Goal: Task Accomplishment & Management: Manage account settings

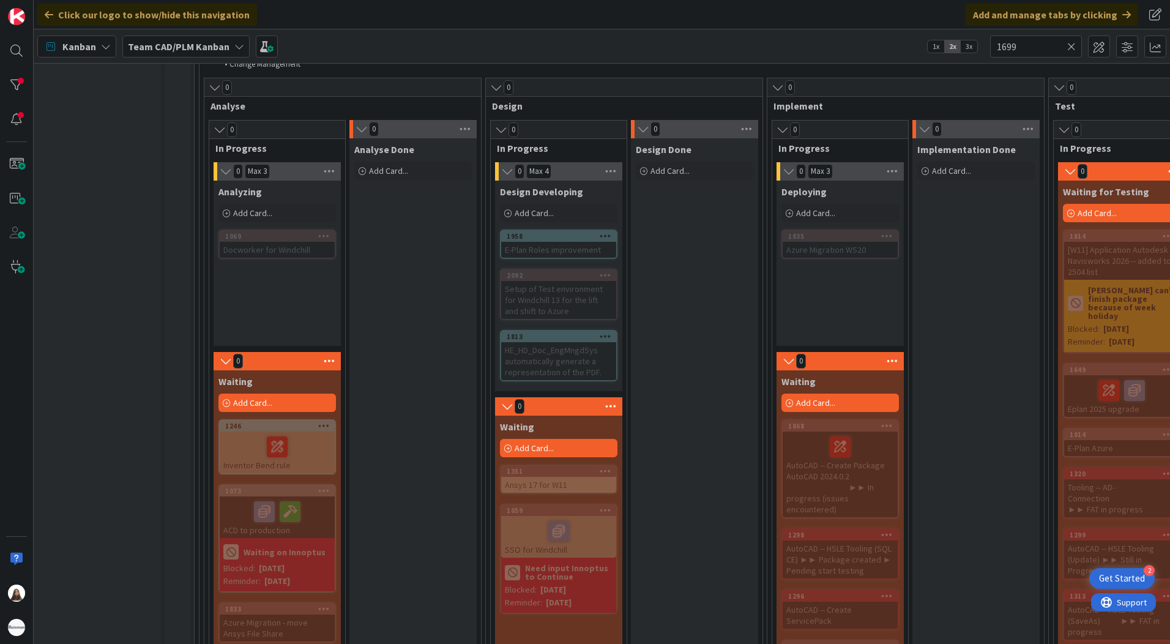
scroll to position [764, 4]
click at [540, 340] on div "1813" at bounding box center [562, 336] width 110 height 9
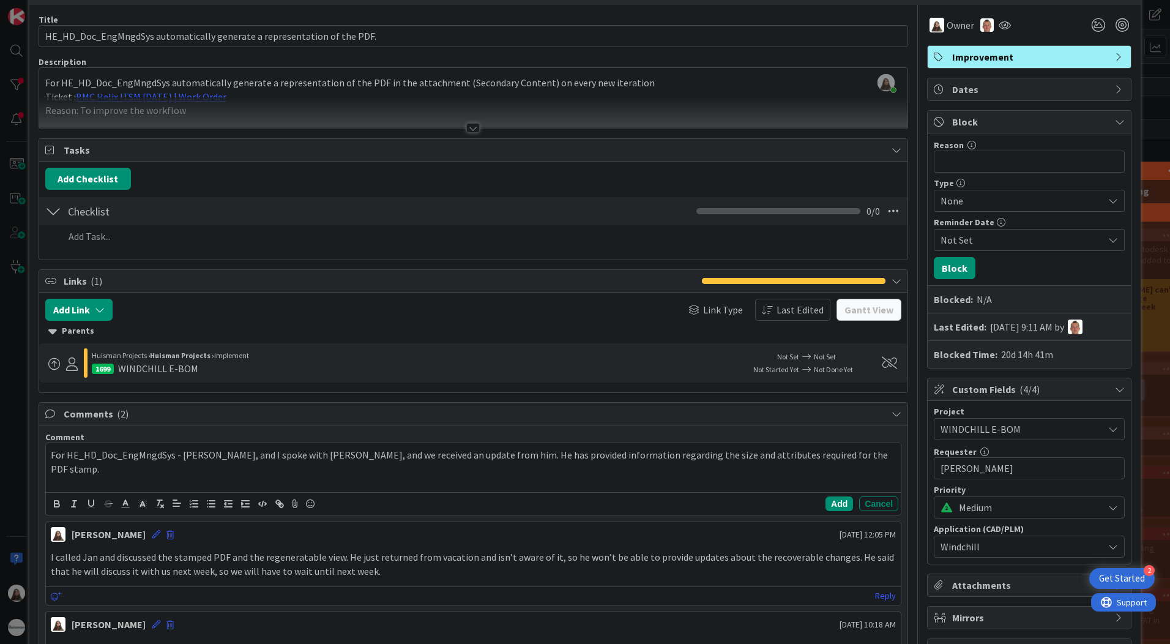
scroll to position [13, 0]
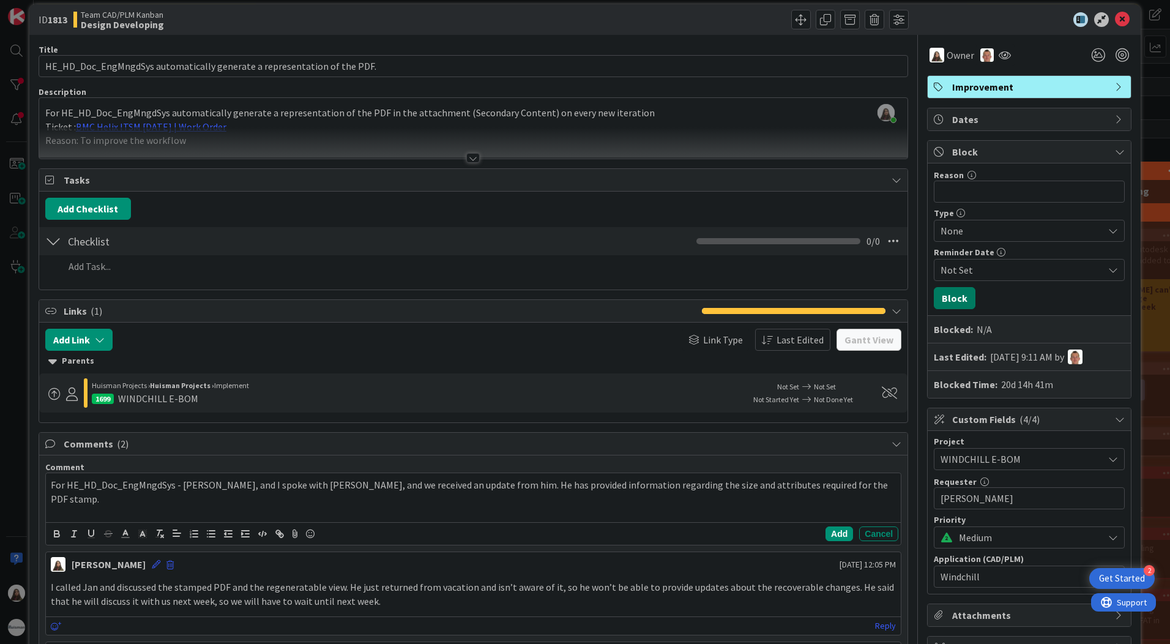
click at [950, 292] on button "Block" at bounding box center [955, 298] width 42 height 22
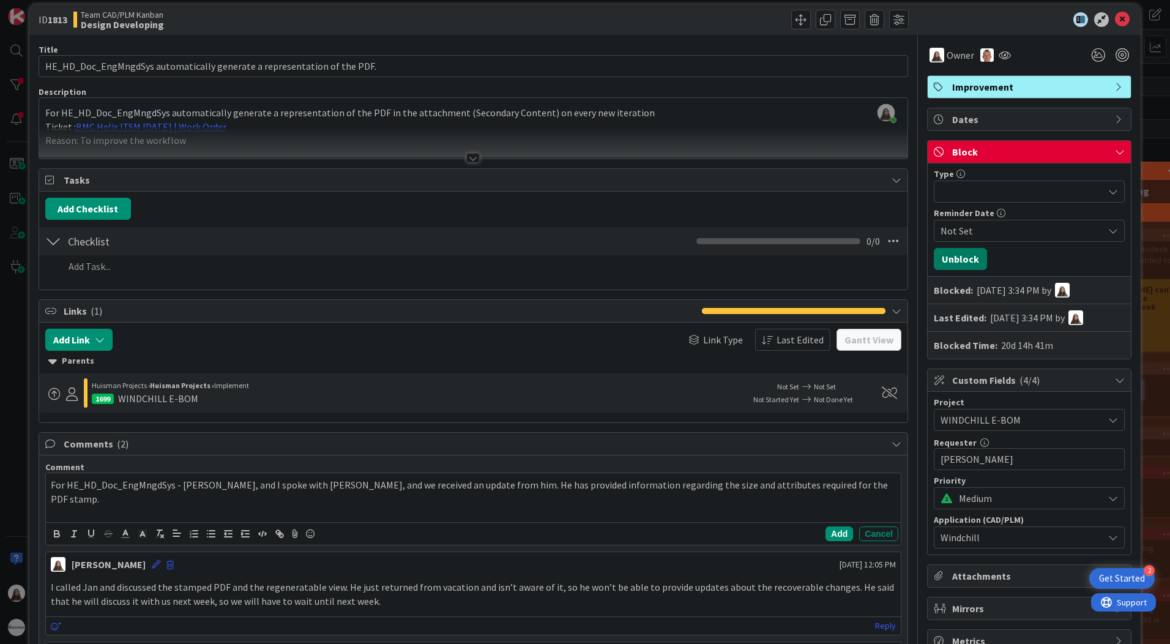
click at [947, 258] on button "Unblock" at bounding box center [960, 259] width 53 height 22
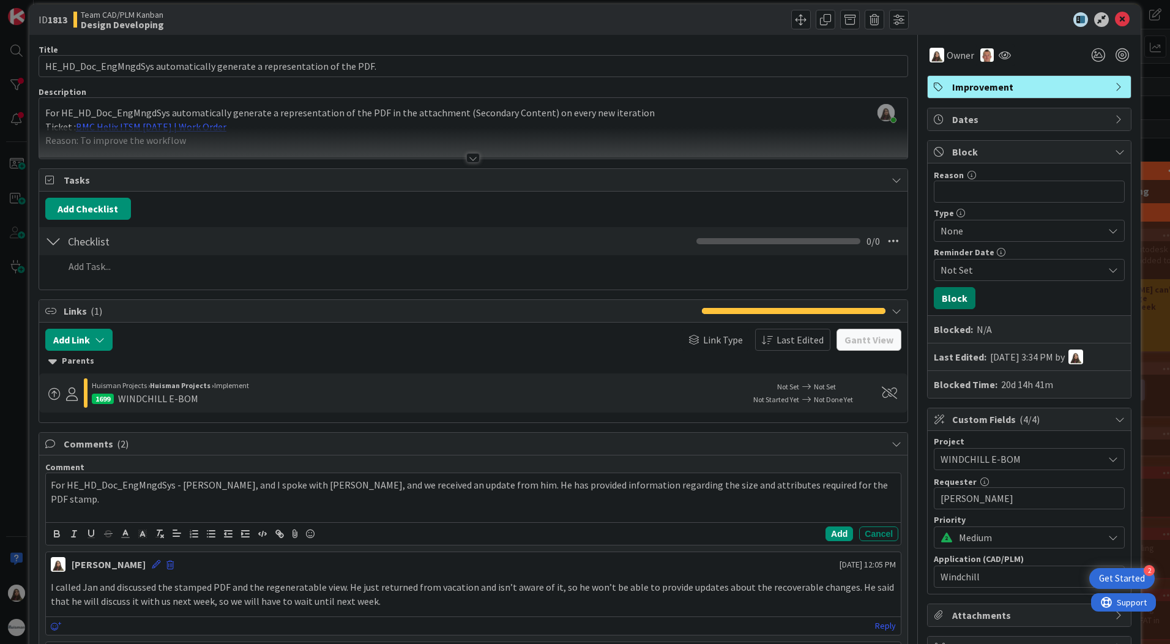
click at [950, 293] on button "Block" at bounding box center [955, 298] width 42 height 22
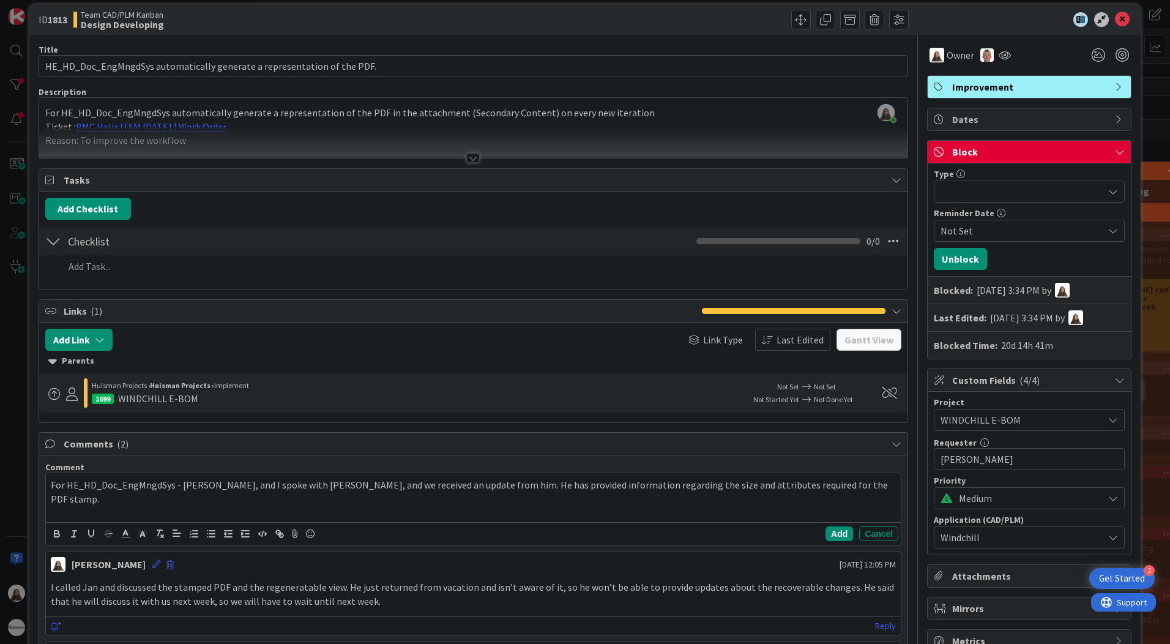
click at [957, 228] on span "Not Set" at bounding box center [1021, 230] width 163 height 15
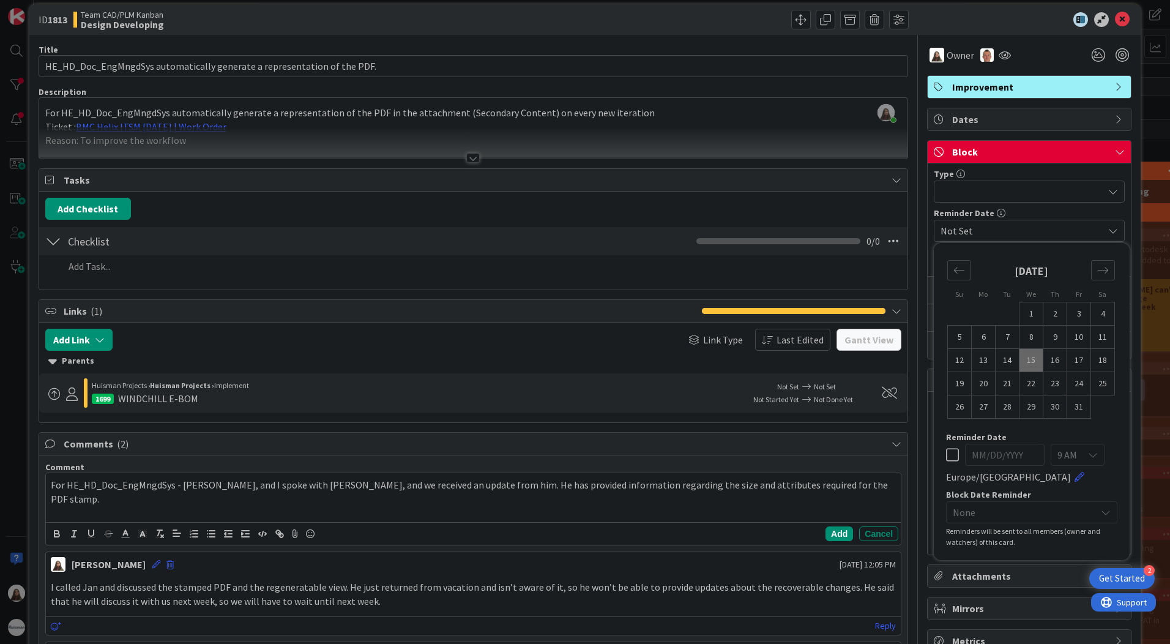
click at [1108, 229] on icon at bounding box center [1113, 231] width 10 height 10
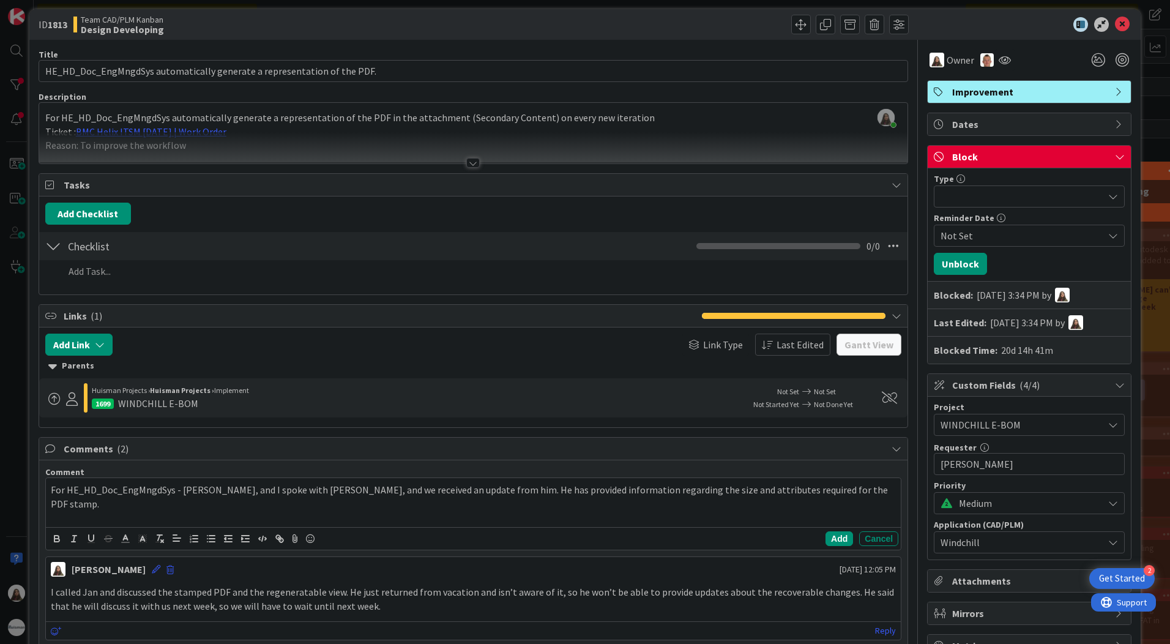
scroll to position [0, 0]
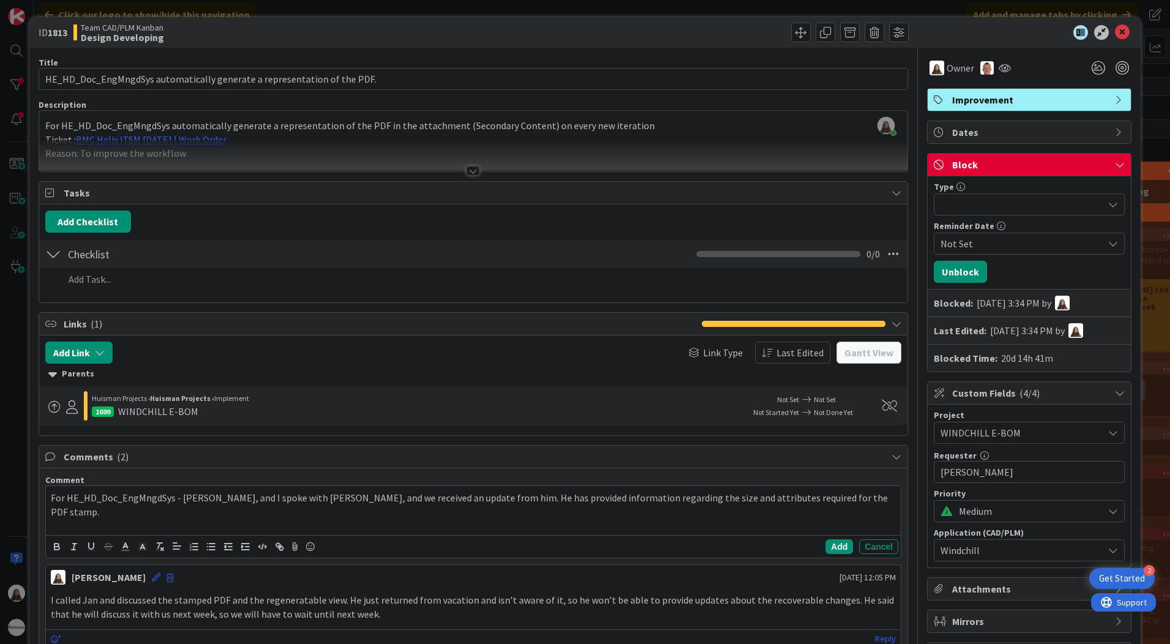
click at [1002, 167] on span "Block" at bounding box center [1030, 164] width 157 height 15
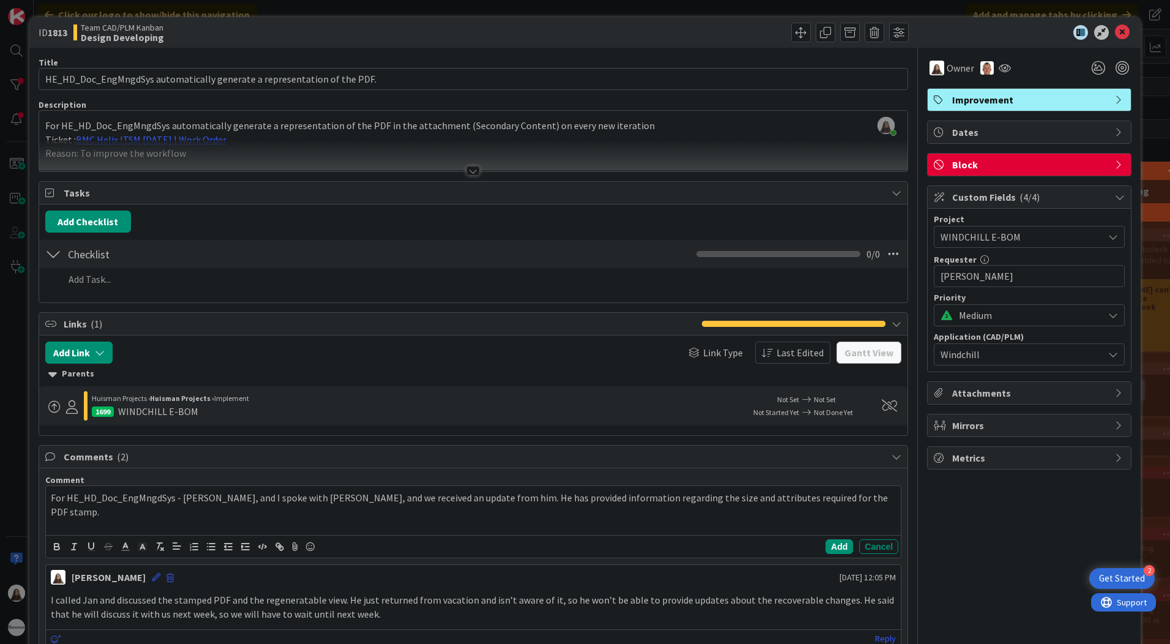
click at [1115, 165] on icon at bounding box center [1120, 165] width 10 height 10
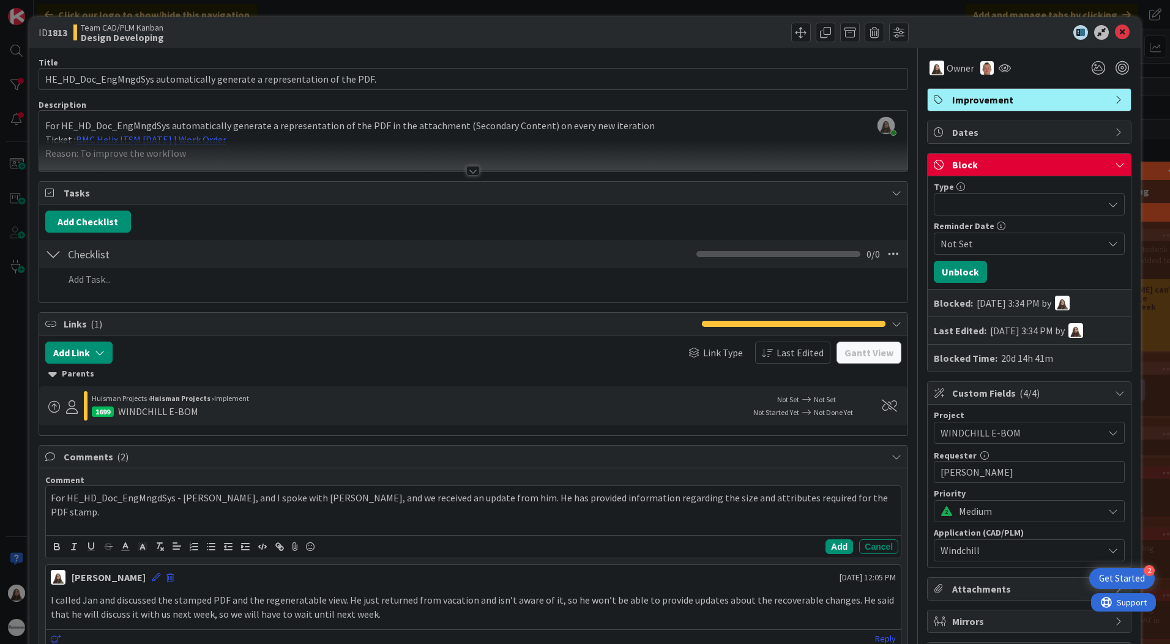
click at [986, 202] on div at bounding box center [1029, 204] width 191 height 22
click at [1115, 165] on icon at bounding box center [1120, 165] width 10 height 10
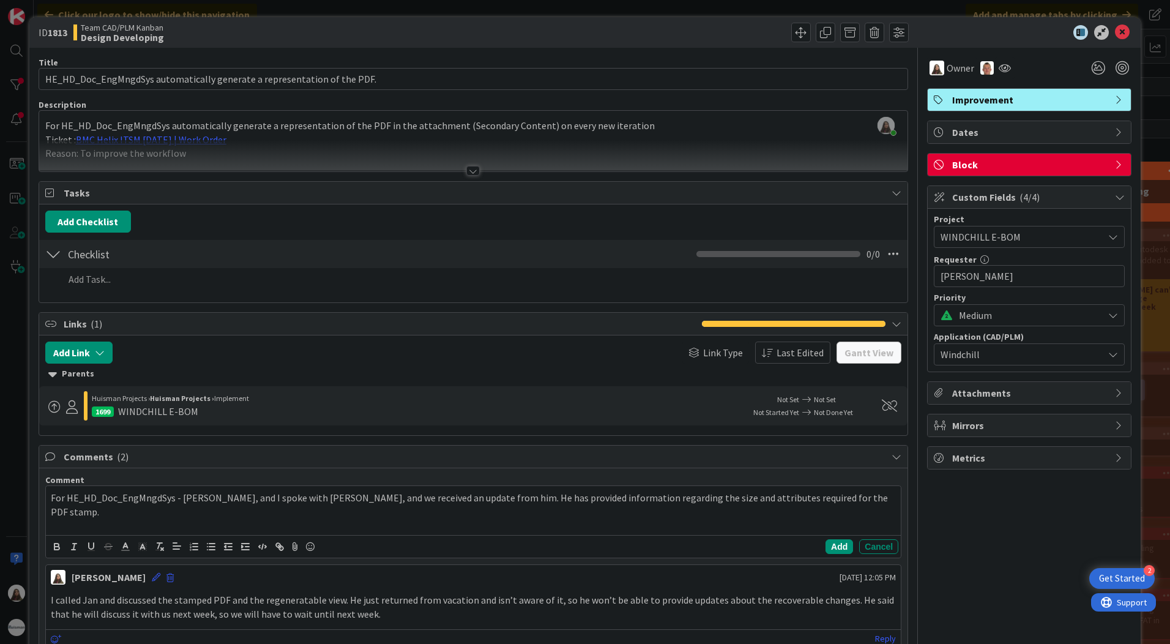
click at [953, 168] on span "Block" at bounding box center [1030, 164] width 157 height 15
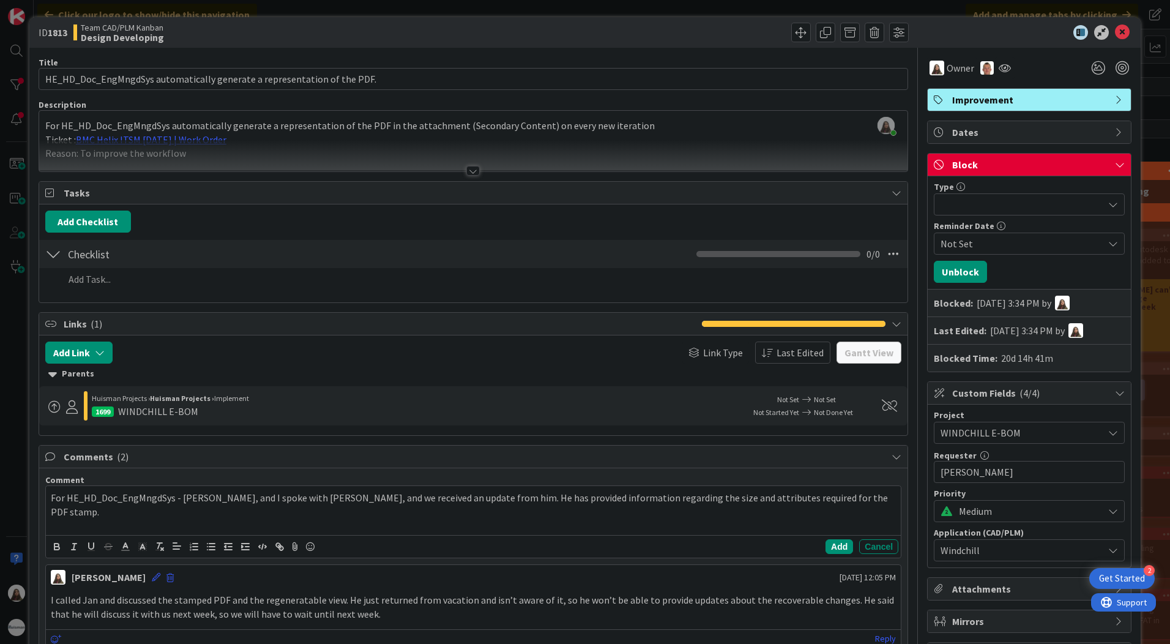
click at [1116, 165] on div "Block" at bounding box center [1029, 165] width 203 height 23
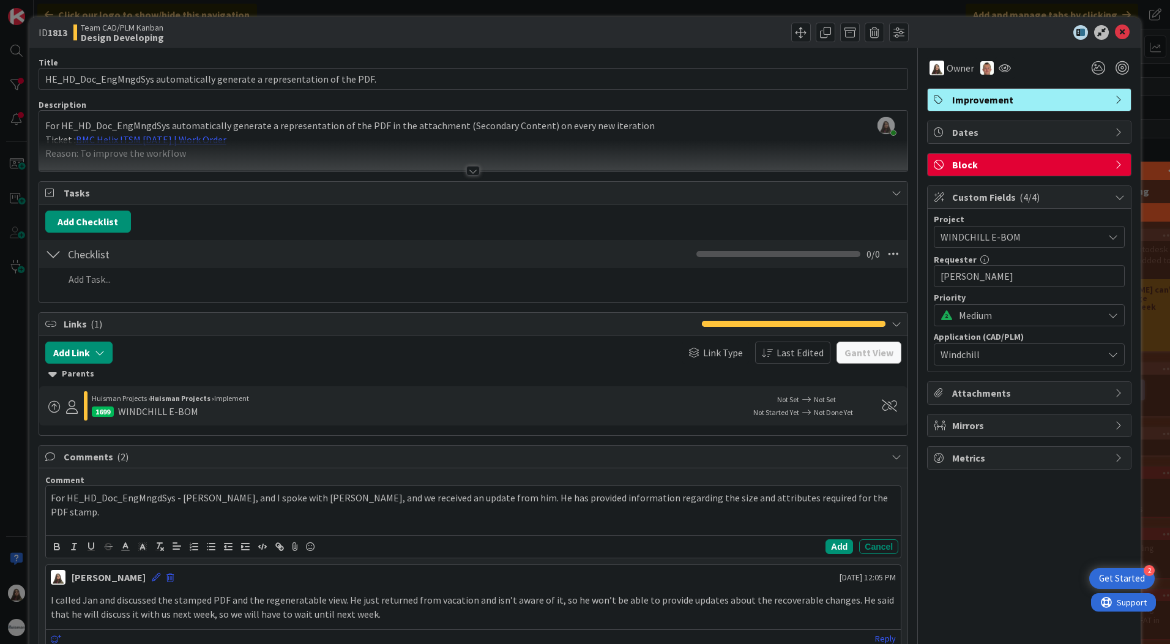
click at [934, 160] on icon at bounding box center [940, 165] width 12 height 10
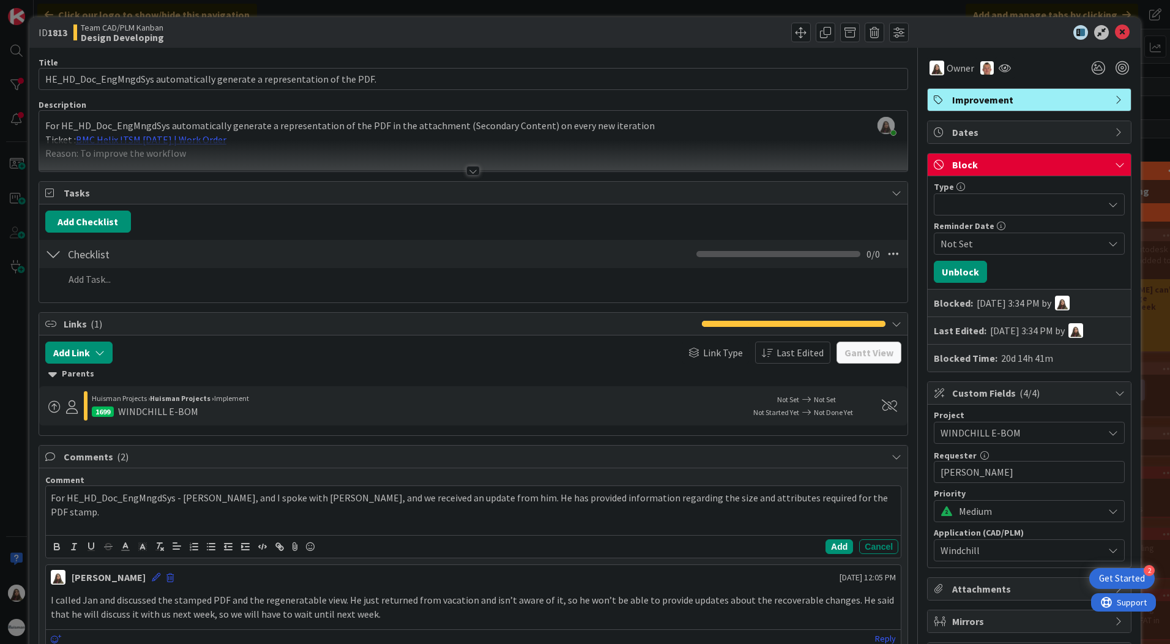
click at [1098, 205] on div at bounding box center [1029, 204] width 191 height 22
click at [1107, 204] on icon at bounding box center [1112, 205] width 10 height 10
click at [980, 248] on span "Not Set" at bounding box center [1021, 243] width 163 height 15
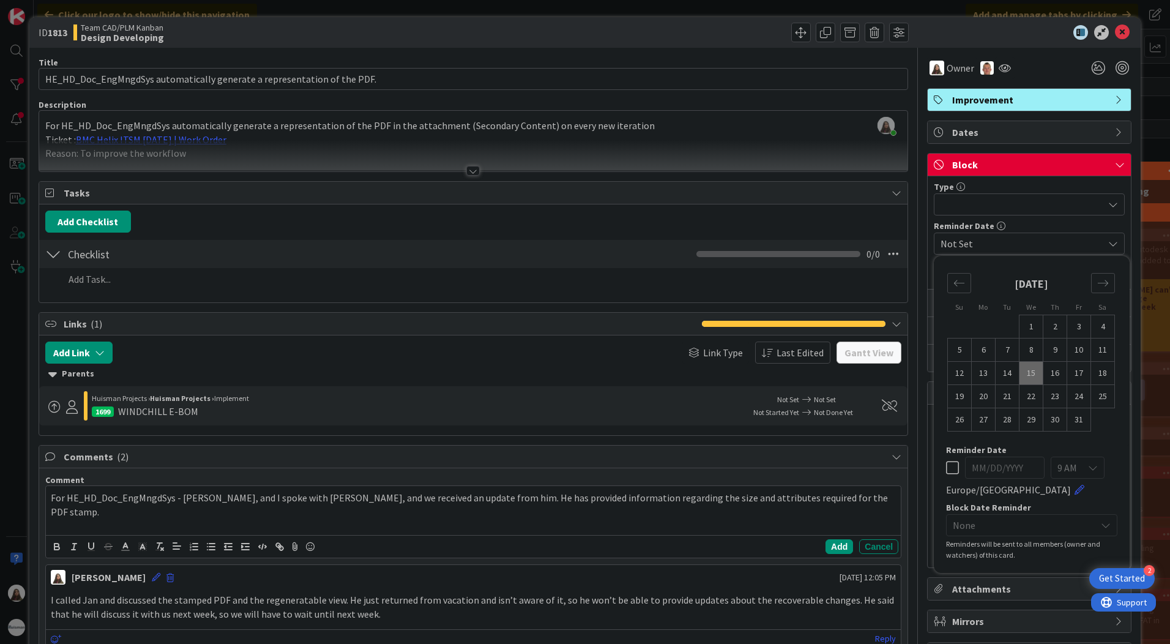
click at [980, 248] on span "Not Set" at bounding box center [1021, 243] width 163 height 15
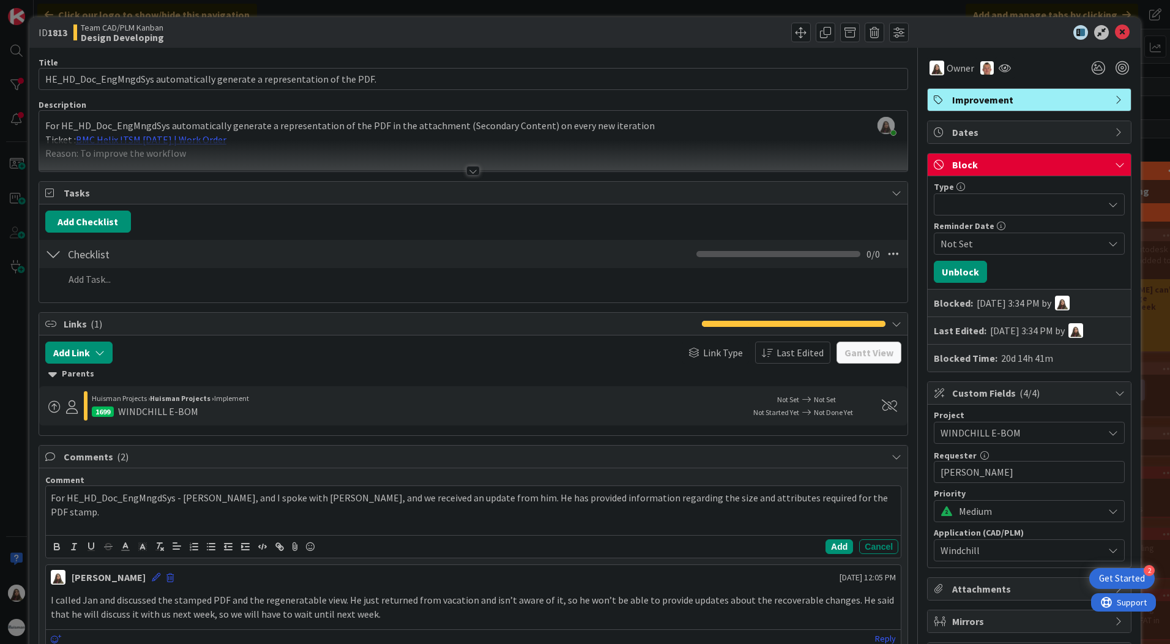
click at [956, 208] on div at bounding box center [1029, 204] width 191 height 22
click at [995, 207] on div at bounding box center [1029, 205] width 190 height 22
click at [970, 355] on b "Blocked Time:" at bounding box center [966, 358] width 64 height 15
click at [1049, 355] on div "Blocked Time: 20d 14h 41m" at bounding box center [1029, 358] width 203 height 28
click at [957, 275] on button "Unblock" at bounding box center [960, 272] width 53 height 22
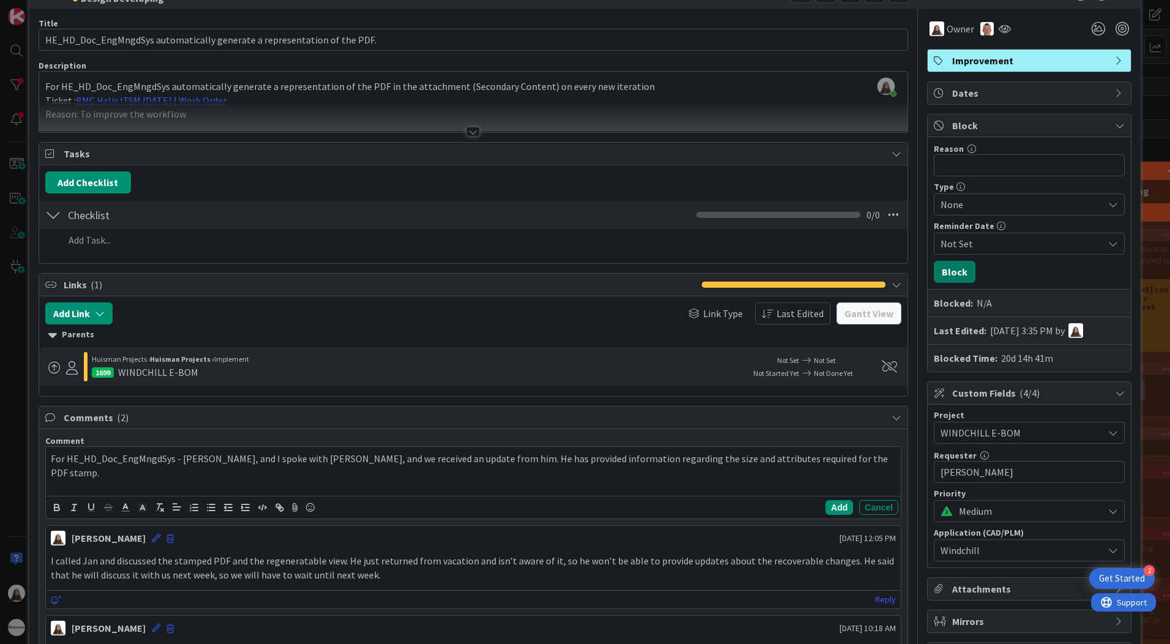
scroll to position [61, 0]
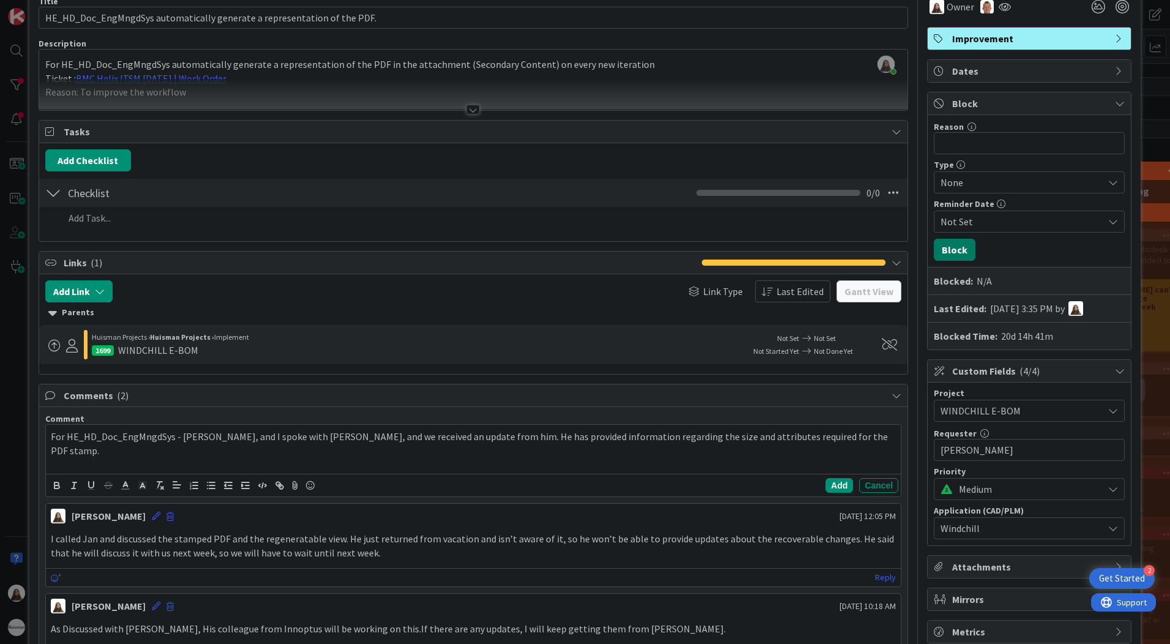
click at [951, 243] on button "Block" at bounding box center [955, 250] width 42 height 22
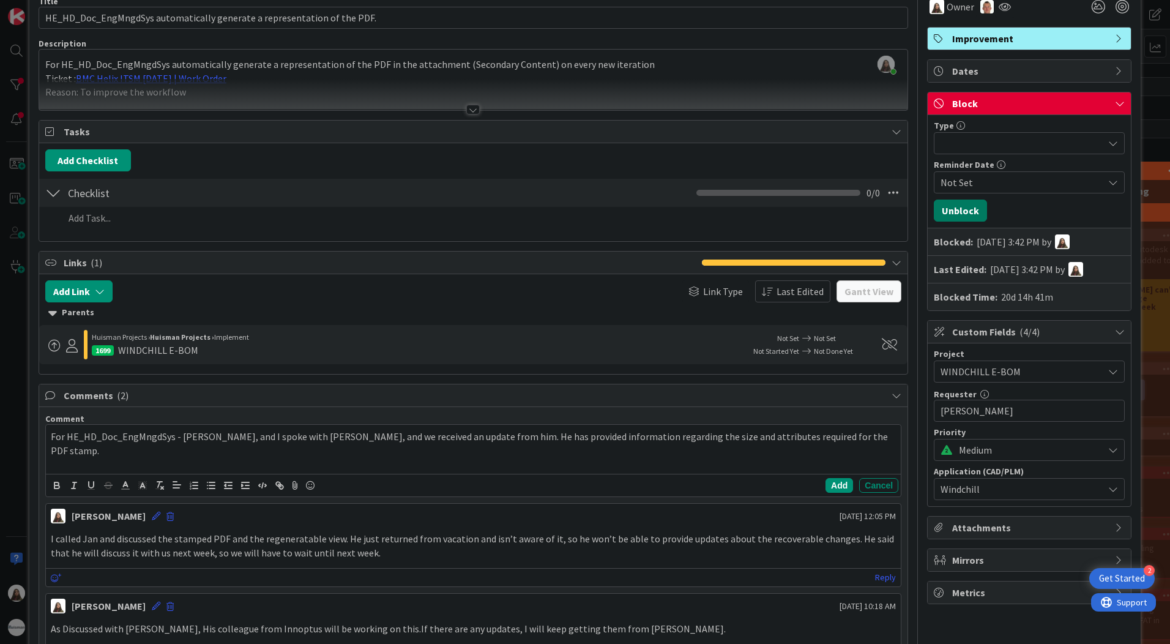
scroll to position [0, 0]
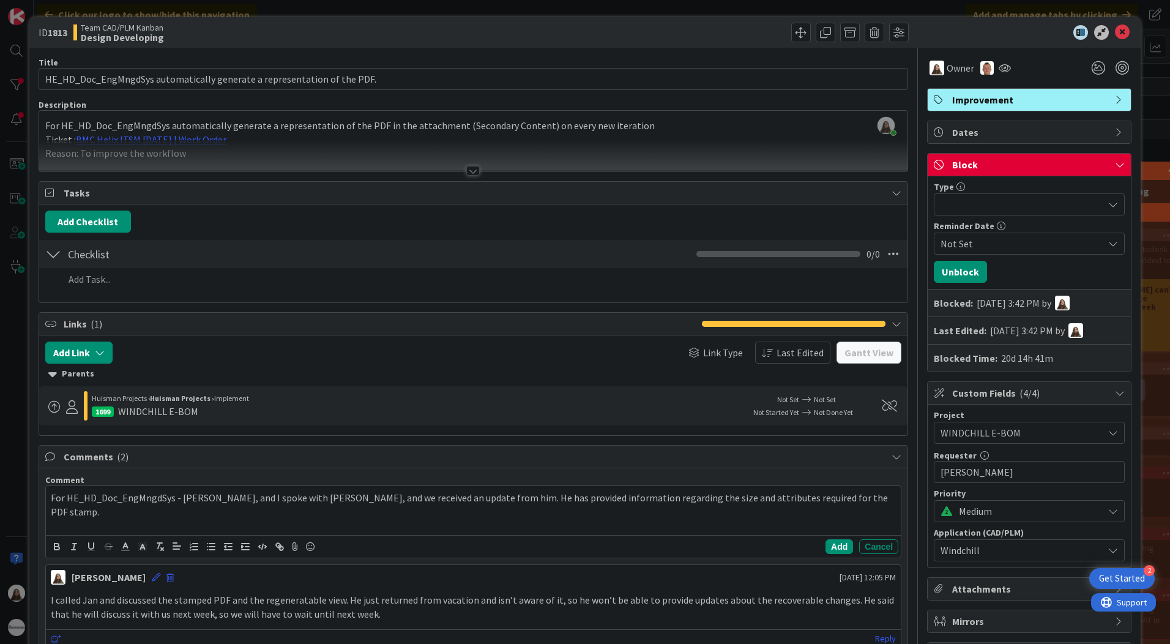
click at [1094, 247] on span "Not Set" at bounding box center [1021, 243] width 163 height 15
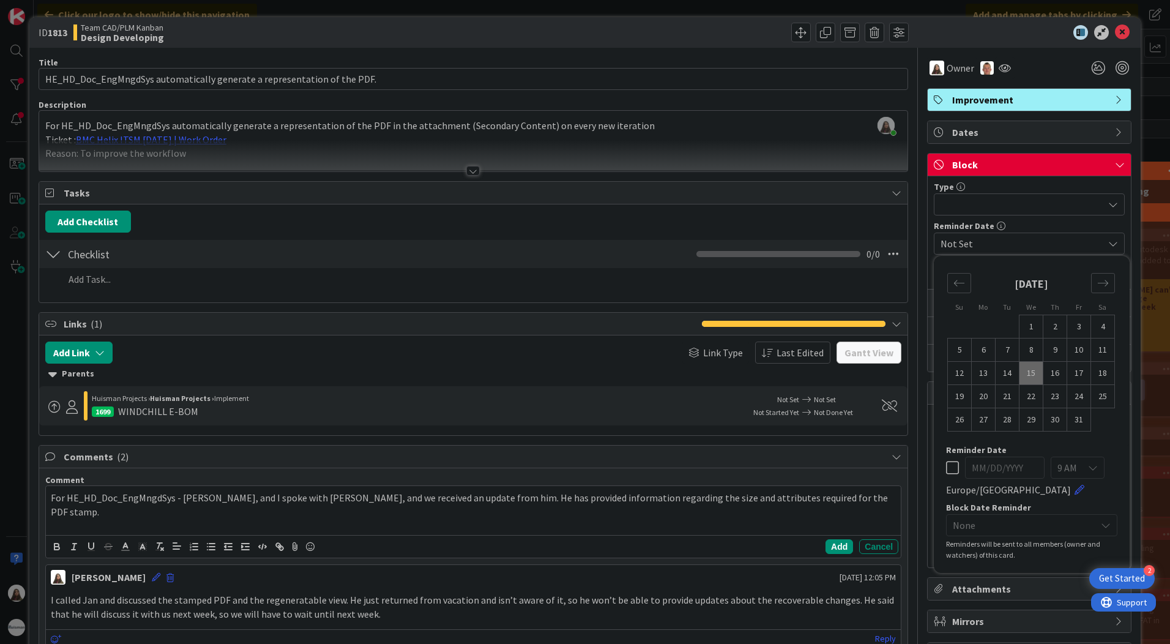
click at [970, 203] on div at bounding box center [1029, 204] width 191 height 22
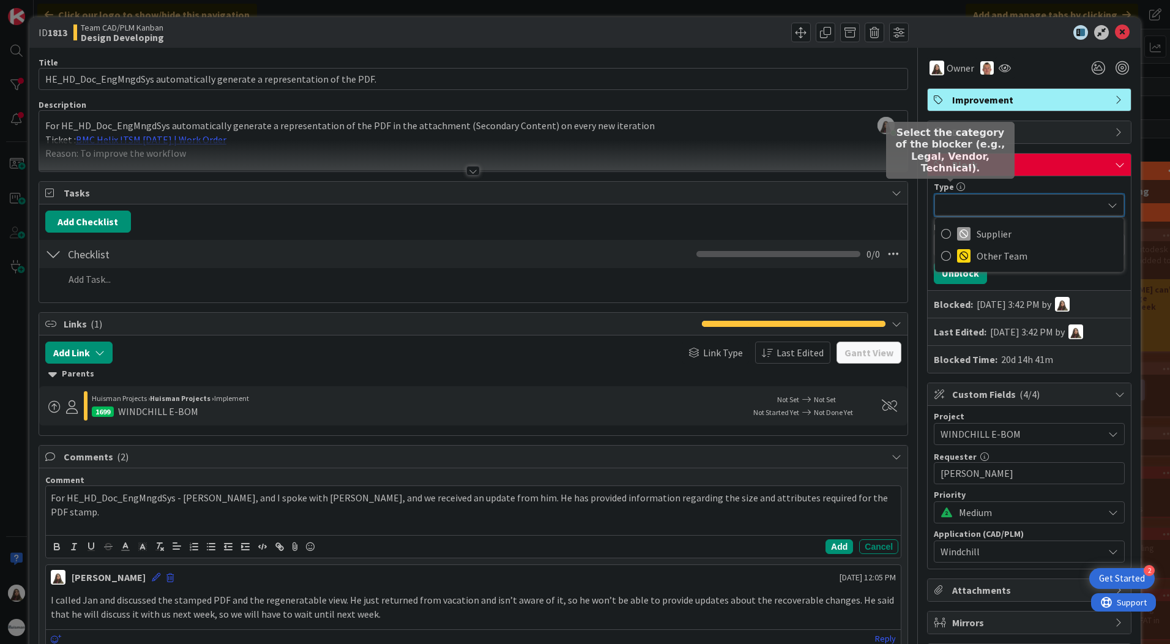
click at [949, 182] on div at bounding box center [950, 181] width 8 height 4
click at [956, 186] on icon at bounding box center [960, 186] width 9 height 9
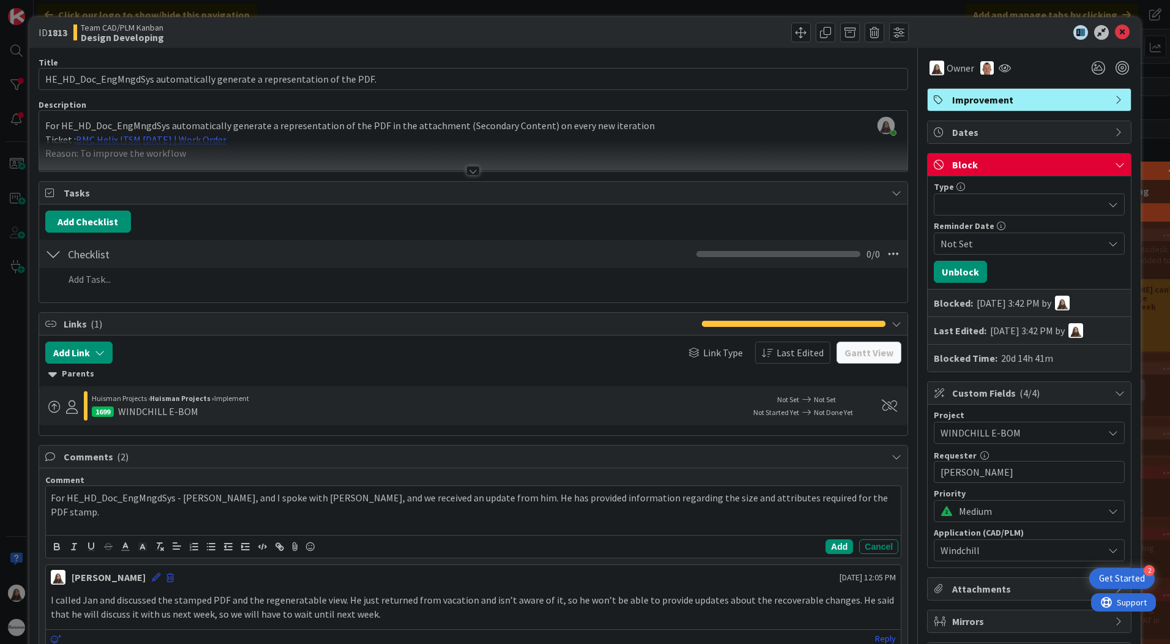
click at [1108, 208] on icon at bounding box center [1113, 204] width 10 height 10
click at [982, 158] on span "Block" at bounding box center [1030, 164] width 157 height 15
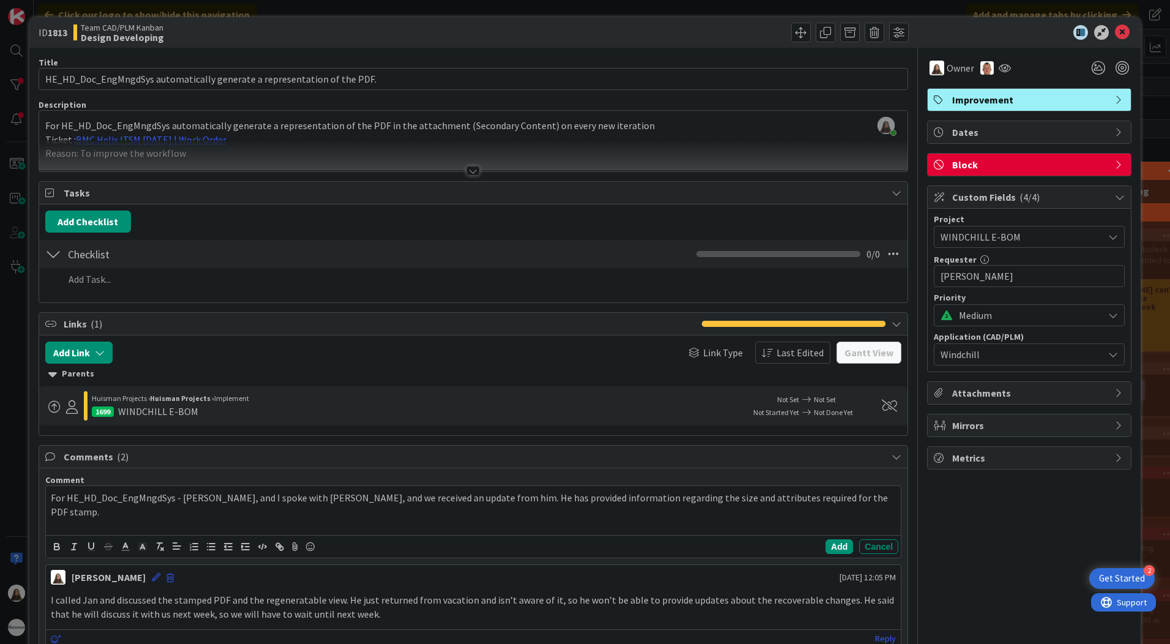
click at [982, 158] on span "Block" at bounding box center [1030, 164] width 157 height 15
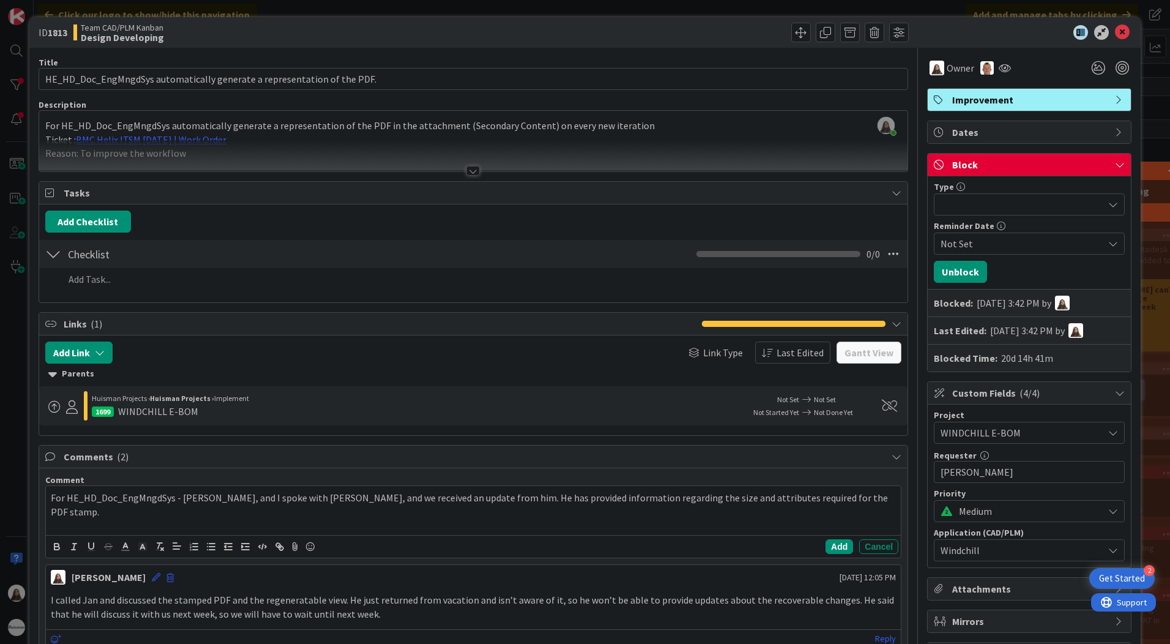
click at [945, 155] on div "Block" at bounding box center [1029, 165] width 203 height 23
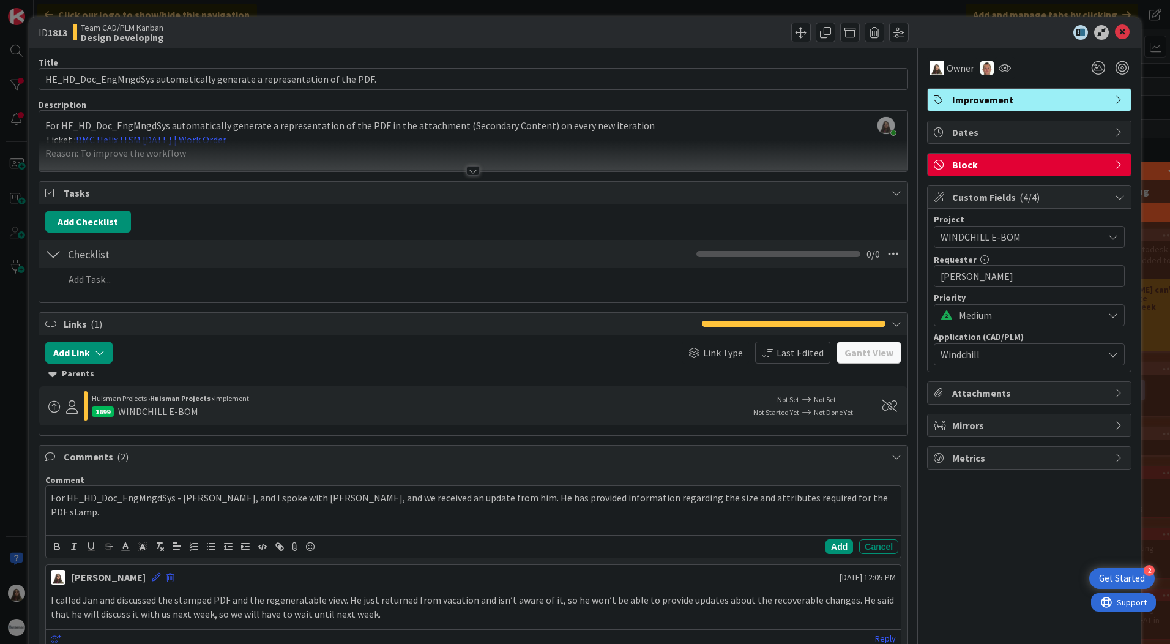
click at [962, 165] on span "Block" at bounding box center [1030, 164] width 157 height 15
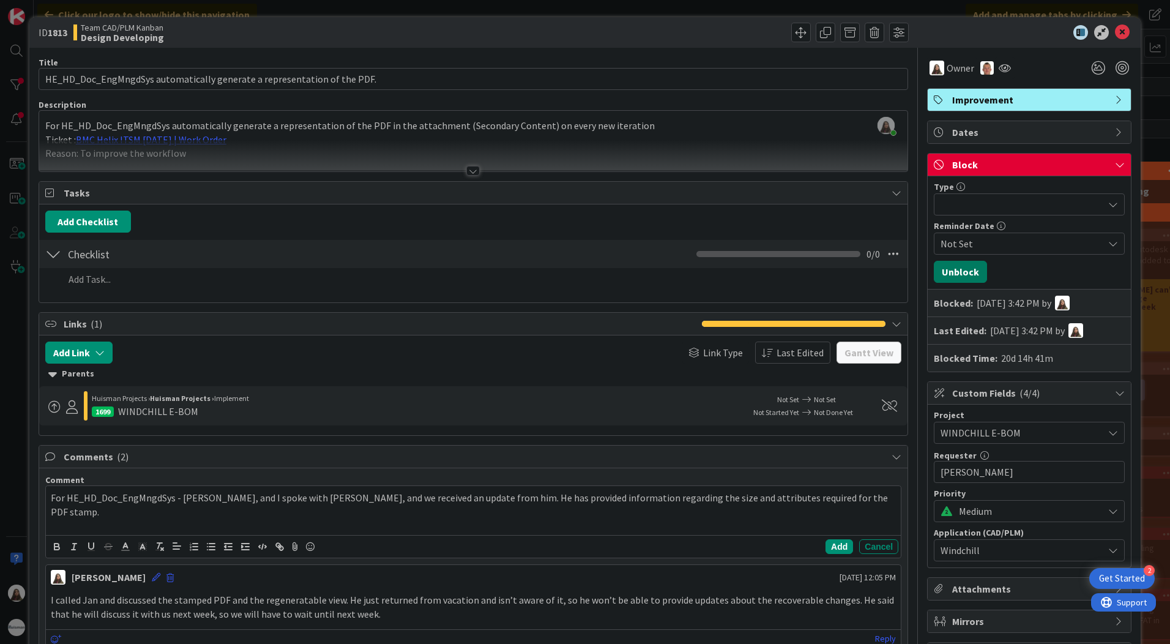
click at [951, 278] on button "Unblock" at bounding box center [960, 272] width 53 height 22
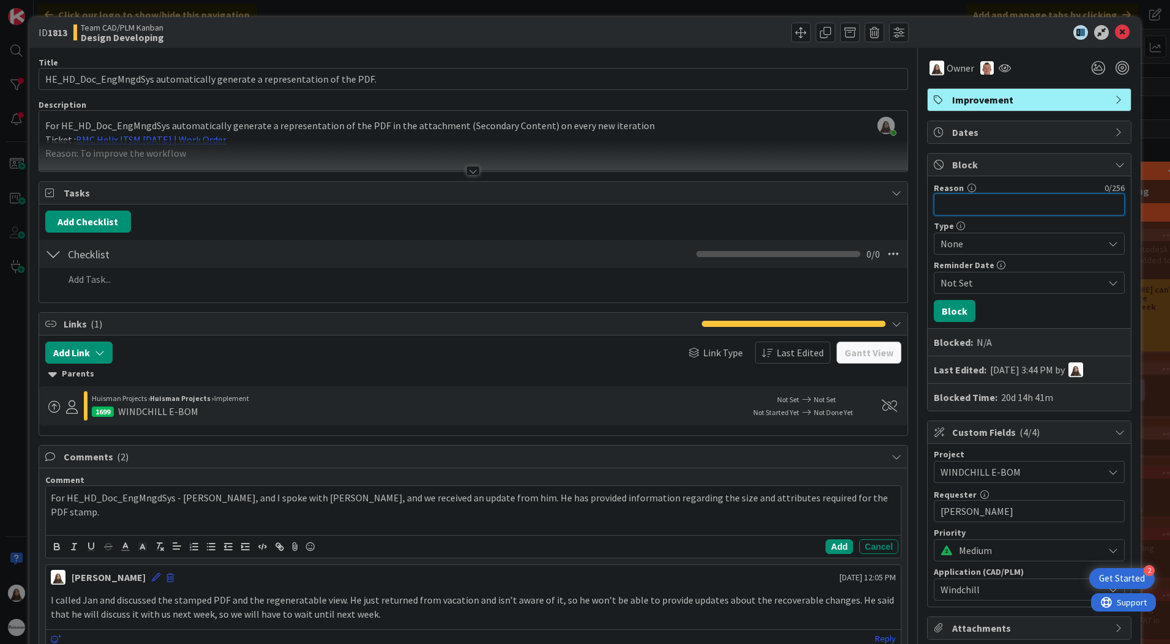
click at [956, 203] on input "Reason" at bounding box center [1029, 204] width 191 height 22
click at [959, 196] on input "Reason" at bounding box center [1029, 204] width 191 height 22
click at [948, 195] on input "Reason" at bounding box center [1029, 204] width 191 height 22
paste input "vacation leave from Thursday, 16th October through Friday, 31st October 2025"
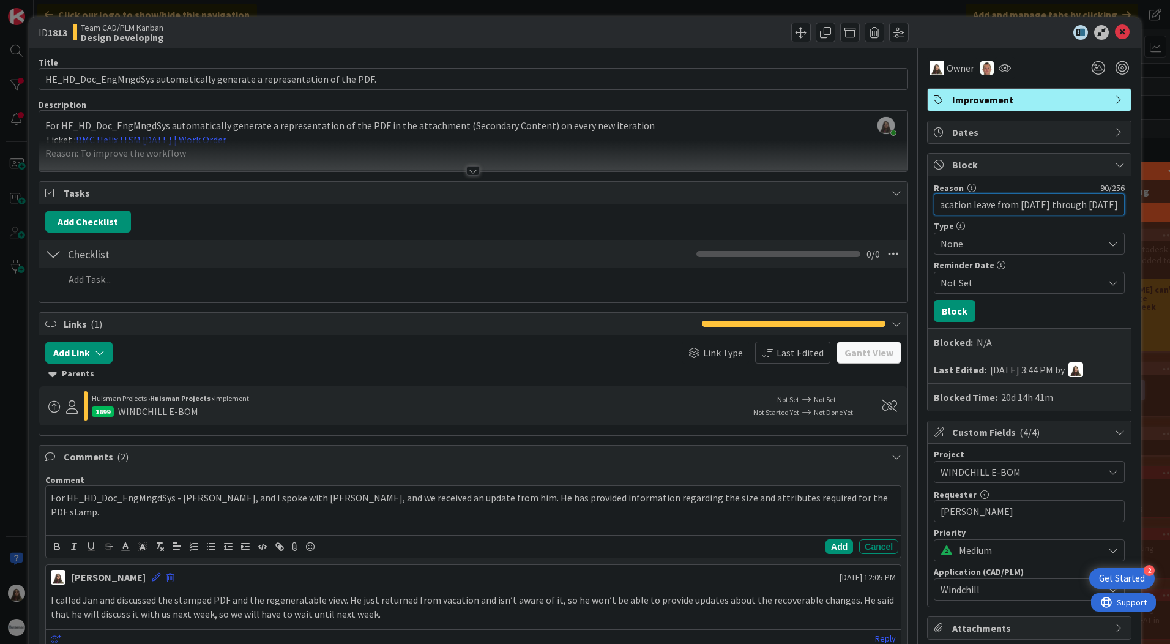
click at [1084, 202] on input "I will be on vacation leave from Thursday, 16th October through Friday, 31st Oc…" at bounding box center [1029, 204] width 191 height 22
drag, startPoint x: 1085, startPoint y: 205, endPoint x: 1055, endPoint y: 206, distance: 29.4
click at [1055, 206] on input "I will be on vacation leave from Thursday, 16th October through Friday, 31st Oc…" at bounding box center [1029, 204] width 191 height 22
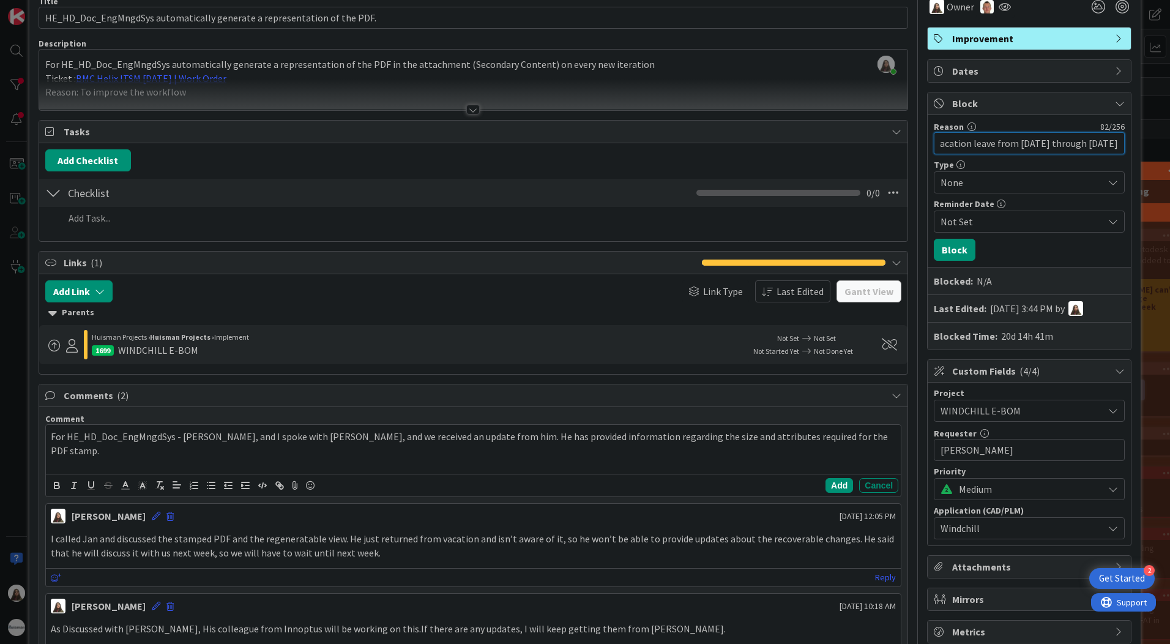
scroll to position [0, 0]
drag, startPoint x: 954, startPoint y: 144, endPoint x: 1058, endPoint y: 148, distance: 104.1
click at [1058, 148] on input "I will be on vacation leave from Thursday, 16th Oct through Friday, 7th Nov. 20…" at bounding box center [1029, 143] width 191 height 22
click at [1036, 146] on input "I will be on vacation leave from 16th Oct through Friday, 7th Nov. 2025" at bounding box center [1029, 143] width 191 height 22
drag, startPoint x: 1038, startPoint y: 146, endPoint x: 965, endPoint y: 149, distance: 72.2
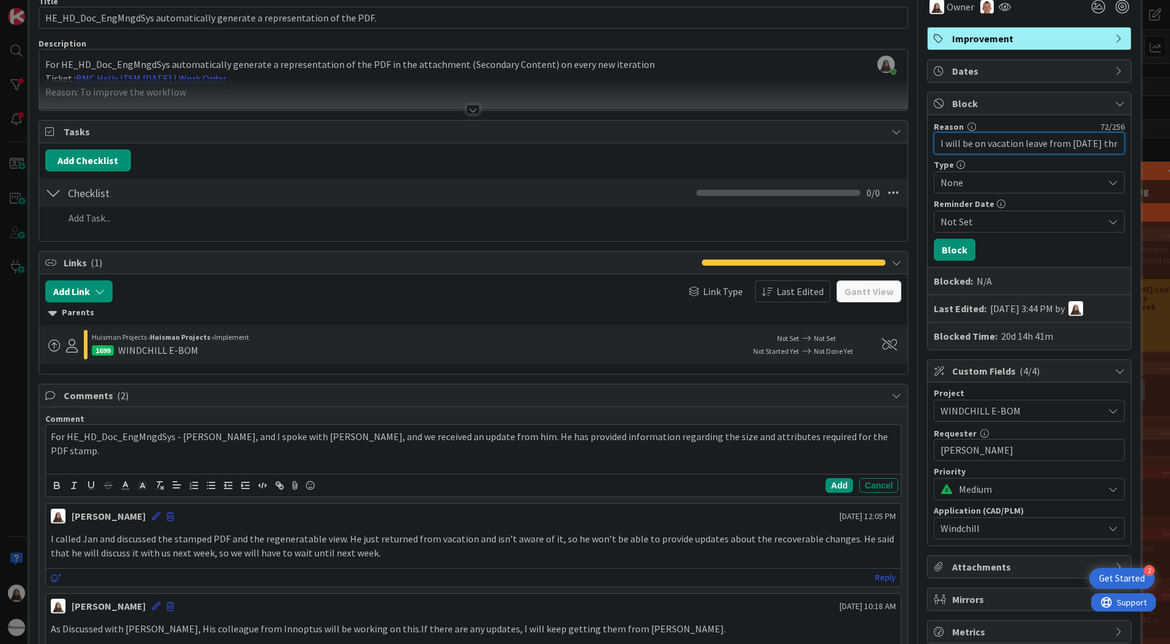
click at [965, 149] on input "I will be on vacation leave from 16th Oct through Friday, 7th Nov. 2025" at bounding box center [1029, 143] width 191 height 22
drag, startPoint x: 930, startPoint y: 143, endPoint x: 1110, endPoint y: 151, distance: 180.6
click at [1110, 151] on input "I will be Out of office from 16th Oct through Friday, 7th Nov. 2025" at bounding box center [1029, 143] width 191 height 22
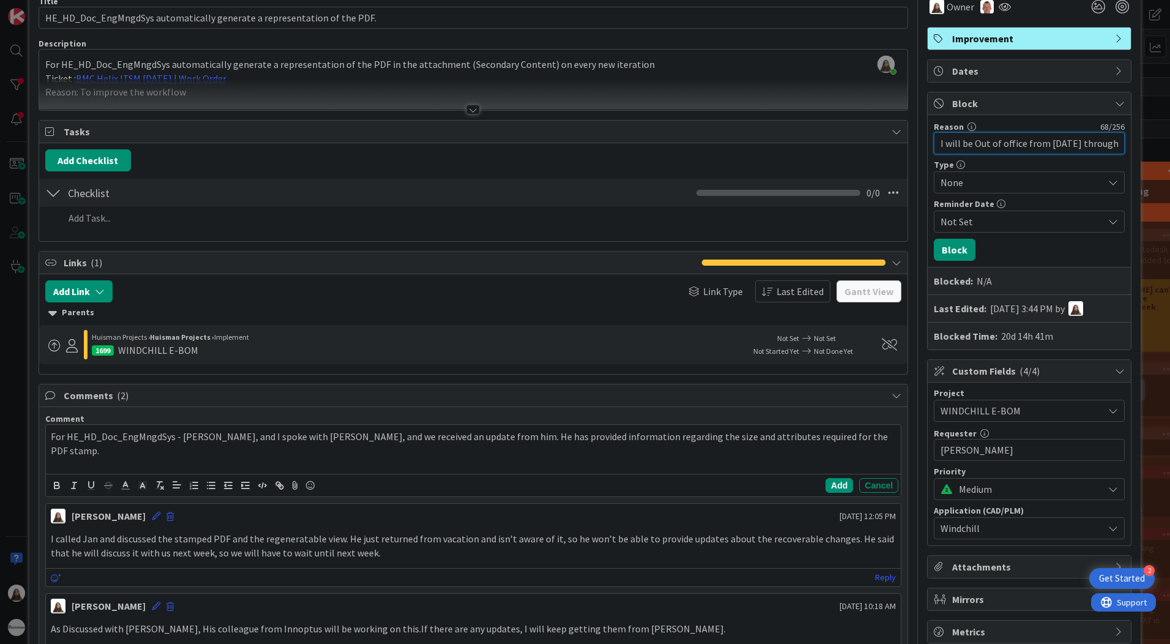
click at [1112, 144] on input "I will be Out of office from 16th Oct through Friday, 7th Nov. 2025" at bounding box center [1029, 143] width 191 height 22
click at [994, 146] on input "I will be Out of office from 16th Oct through Friday, 7th Nov. 2025" at bounding box center [1029, 143] width 191 height 22
drag, startPoint x: 1029, startPoint y: 144, endPoint x: 967, endPoint y: 135, distance: 62.5
click at [967, 135] on input "I will be Out of the office from 16th Oct through Friday, 7th Nov. 2025" at bounding box center [1029, 143] width 191 height 22
type input "I will be on vacation from 16th Oct through Friday, 7th Nov. 2025"
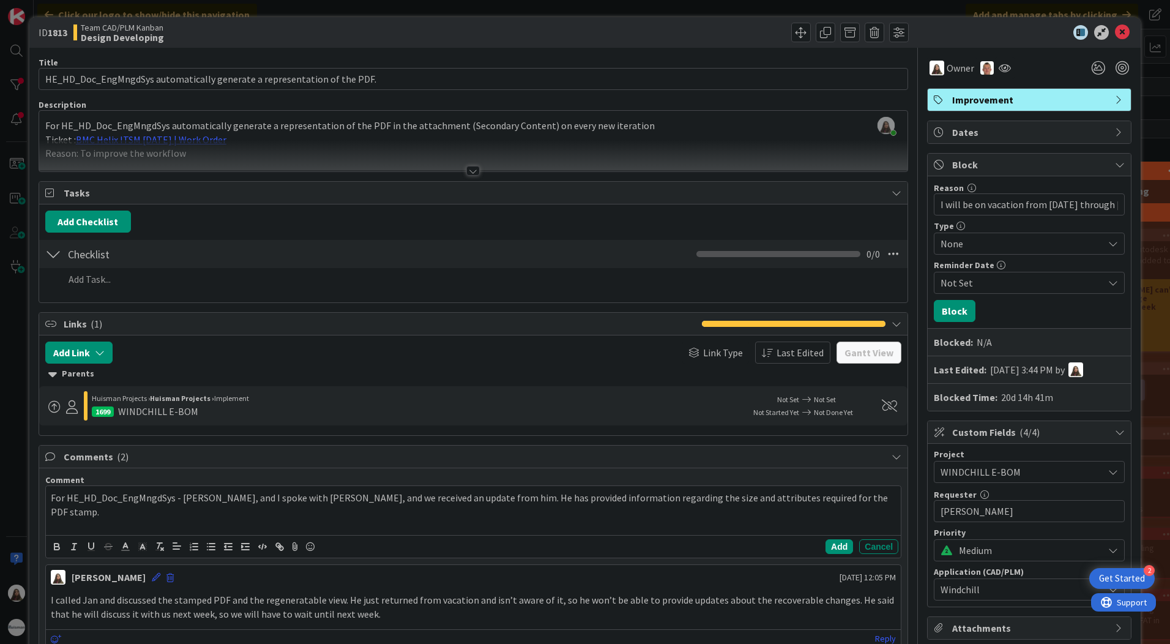
click at [1108, 280] on icon at bounding box center [1113, 283] width 10 height 10
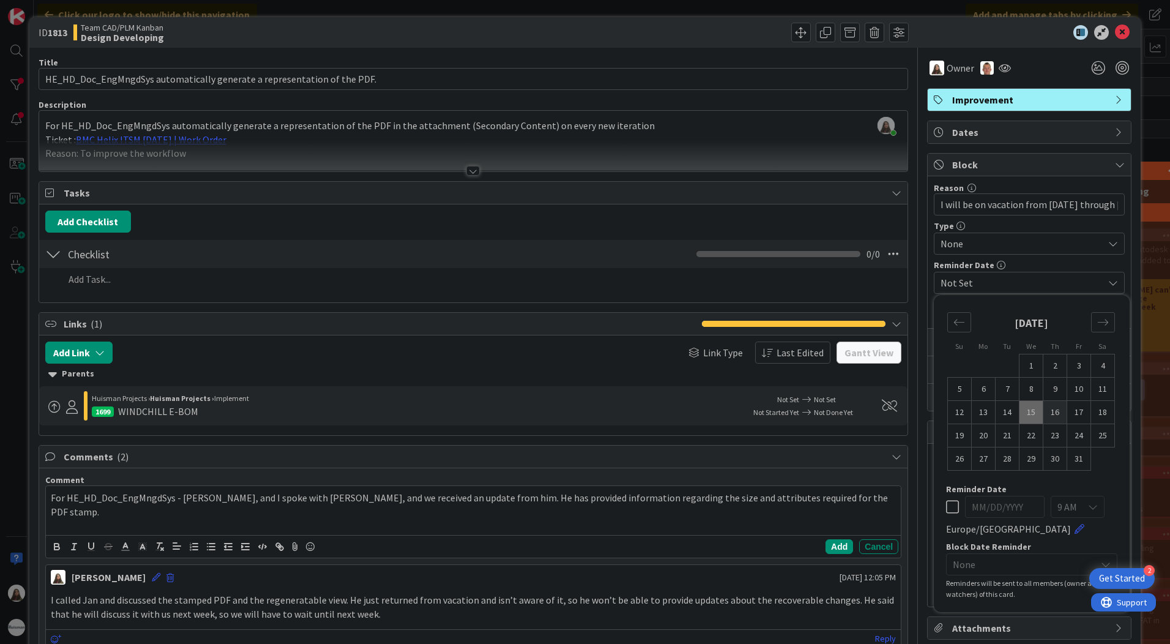
click at [1052, 414] on td "16" at bounding box center [1055, 412] width 24 height 23
type input "10/16/2025"
click at [1101, 560] on icon at bounding box center [1106, 564] width 10 height 10
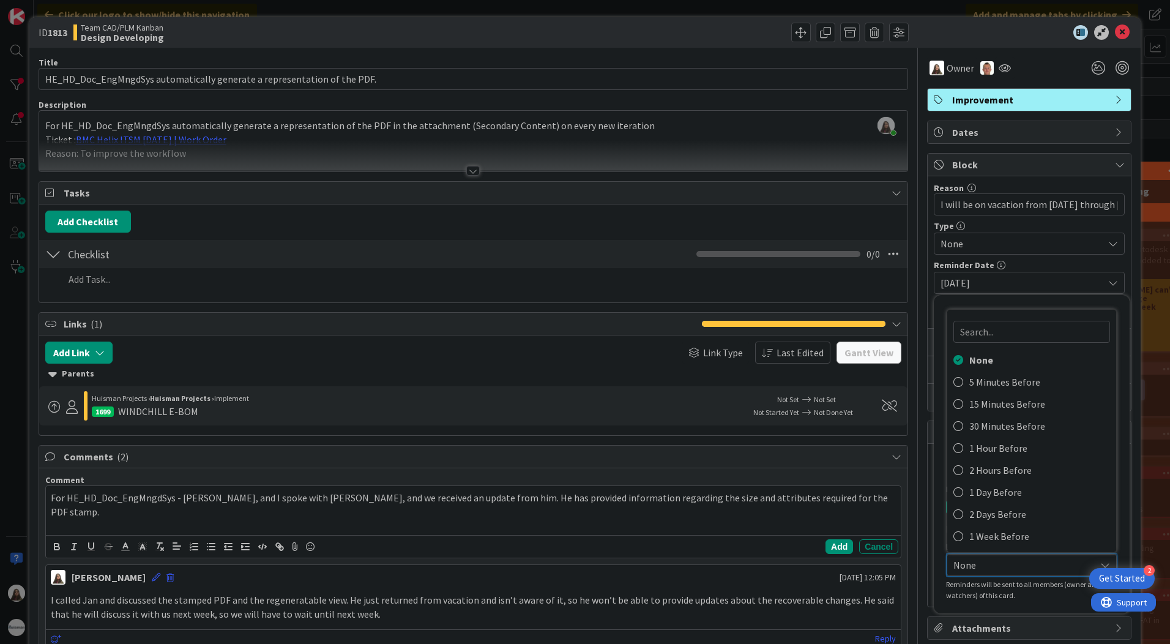
click at [1100, 560] on icon at bounding box center [1105, 565] width 10 height 10
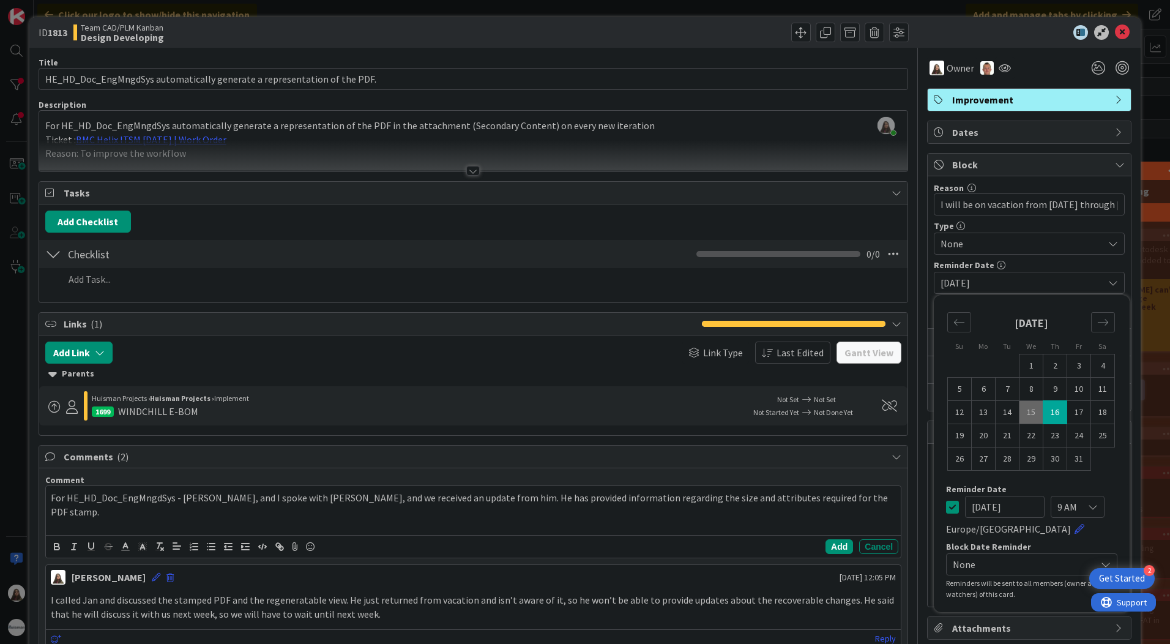
click at [1046, 412] on td "16" at bounding box center [1055, 412] width 24 height 23
click at [1049, 414] on td "16" at bounding box center [1055, 412] width 24 height 23
click at [1088, 507] on icon at bounding box center [1093, 507] width 10 height 10
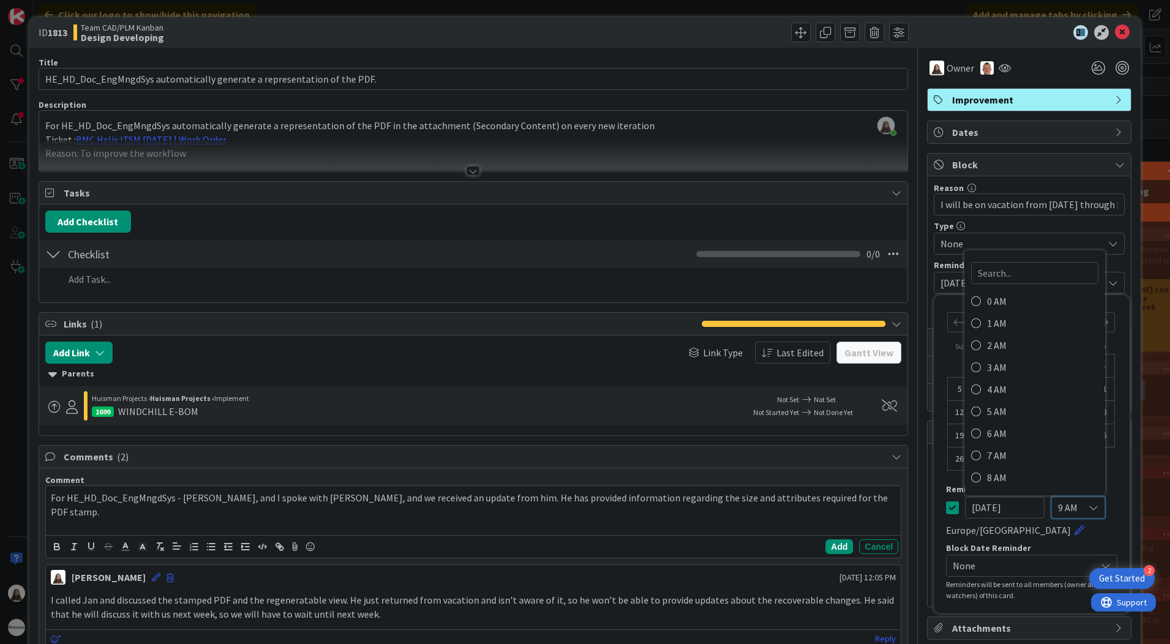
click at [1088, 503] on icon at bounding box center [1093, 507] width 10 height 10
click at [967, 510] on input "10/16/2025" at bounding box center [1005, 507] width 80 height 22
click at [1047, 412] on td "16" at bounding box center [1055, 412] width 24 height 23
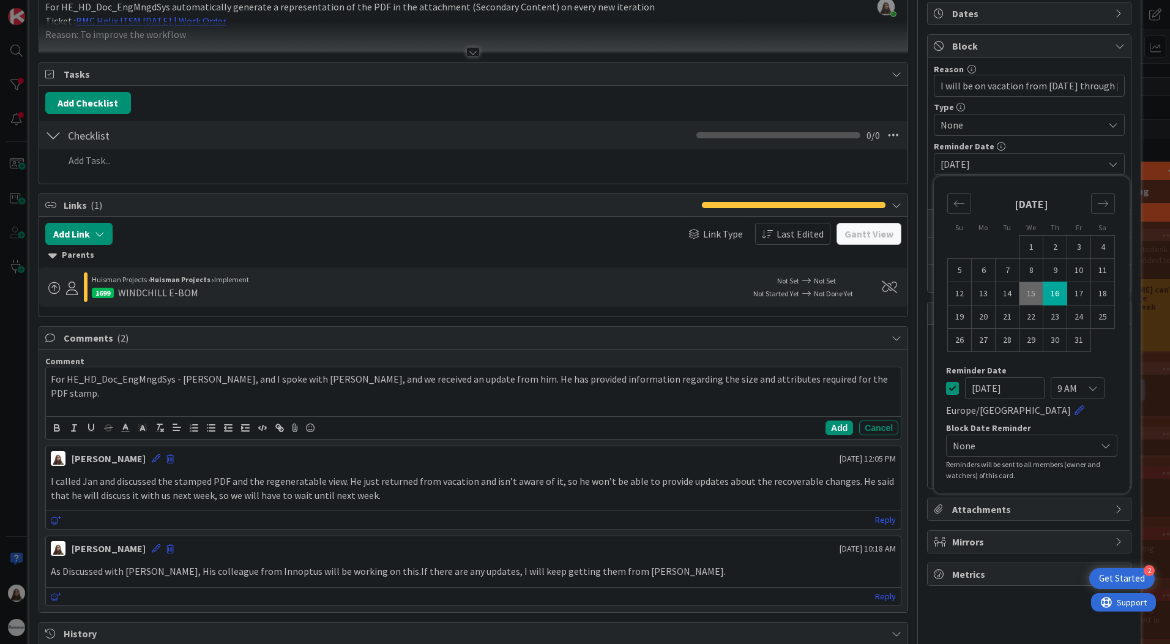
scroll to position [122, 0]
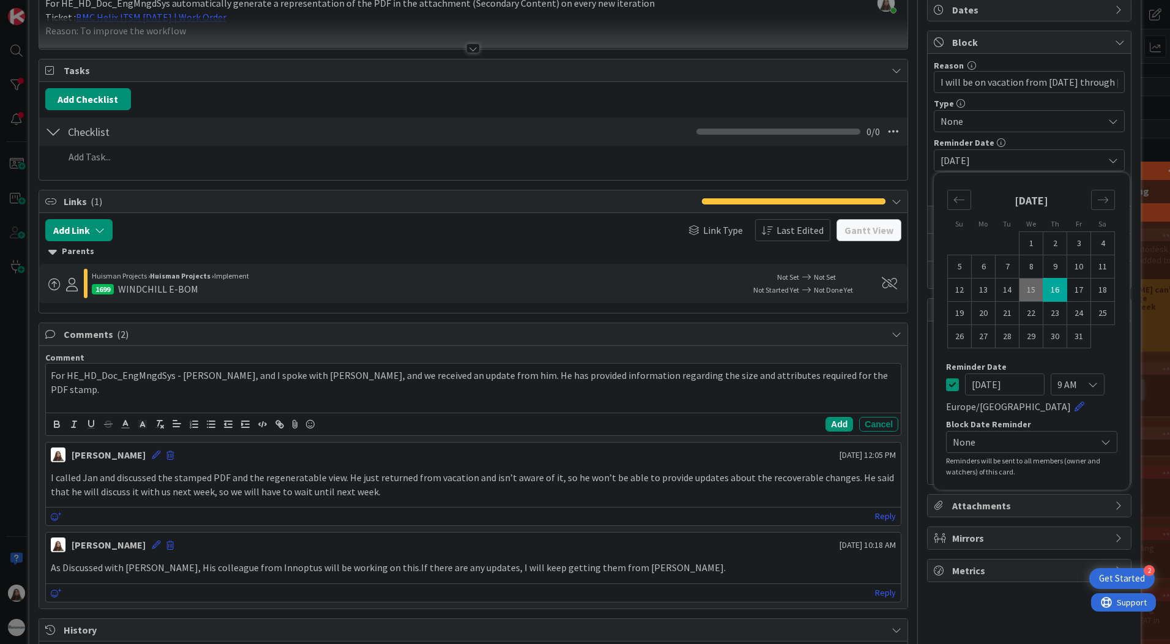
click at [1088, 384] on icon at bounding box center [1093, 384] width 10 height 10
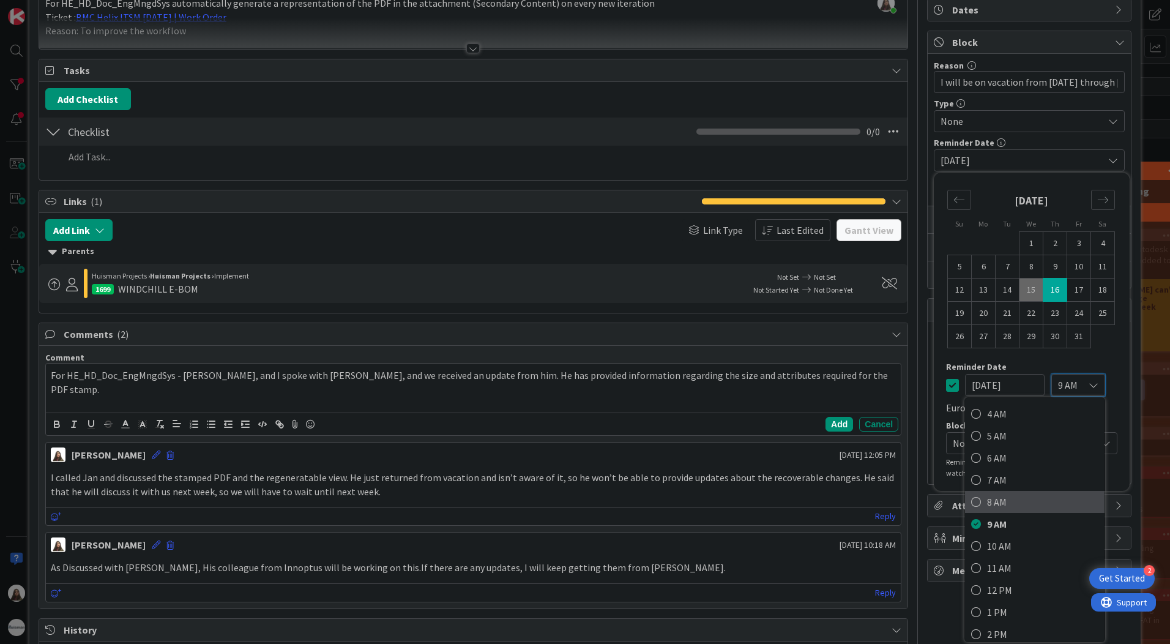
click at [995, 499] on span "8 AM" at bounding box center [1042, 502] width 111 height 18
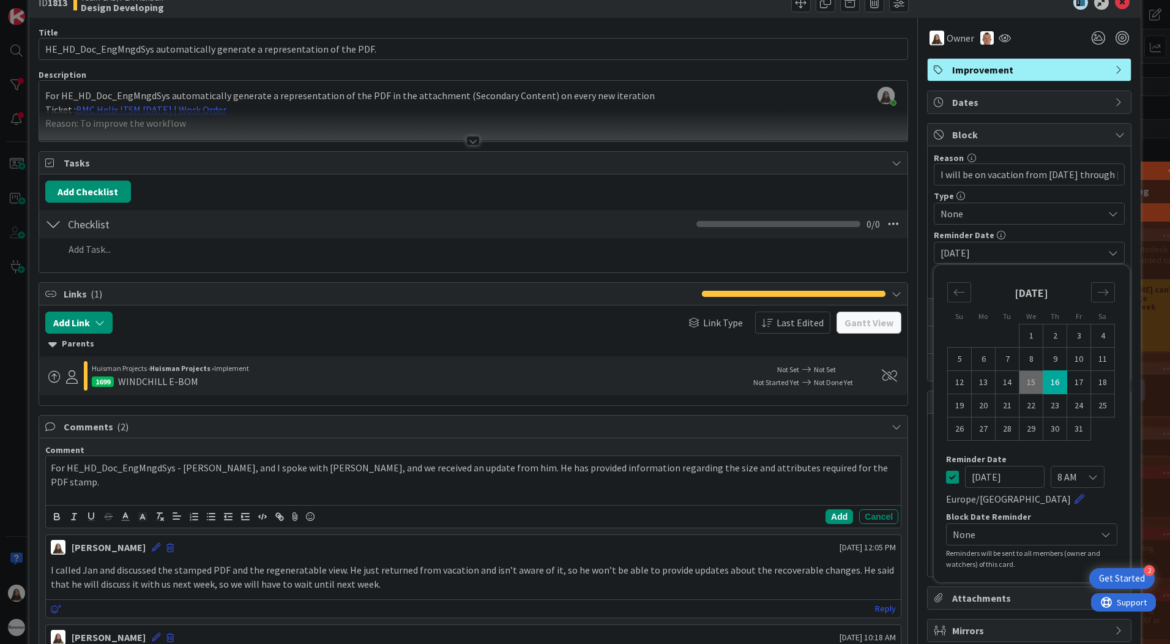
scroll to position [0, 0]
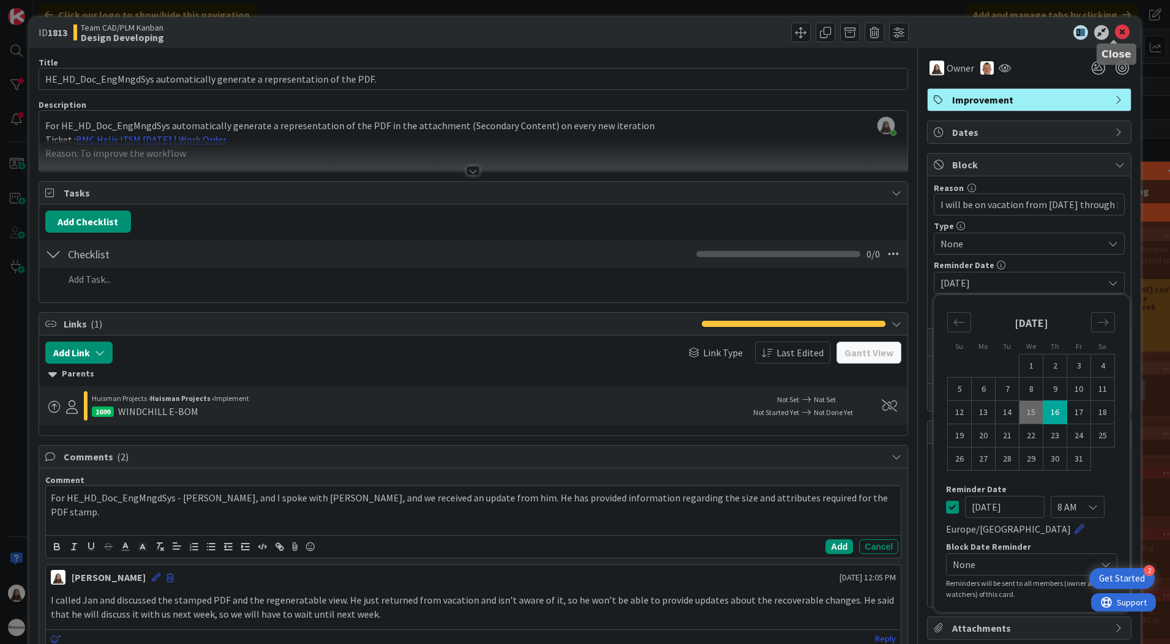
click at [1115, 31] on icon at bounding box center [1122, 32] width 15 height 15
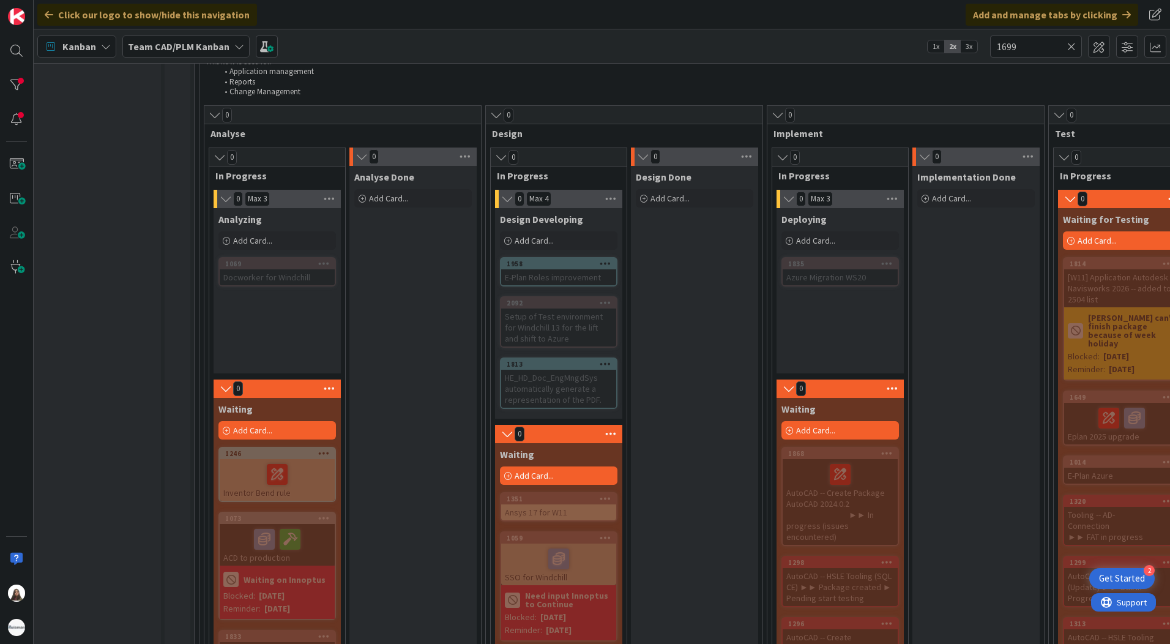
scroll to position [641, 4]
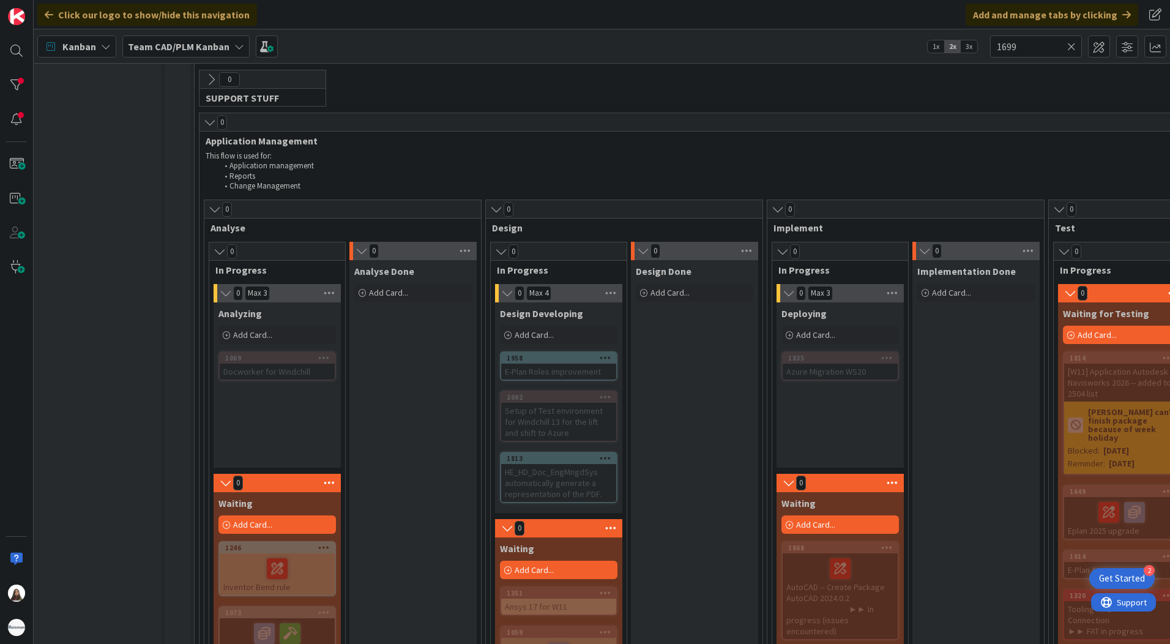
click at [545, 453] on div "1813" at bounding box center [558, 458] width 115 height 11
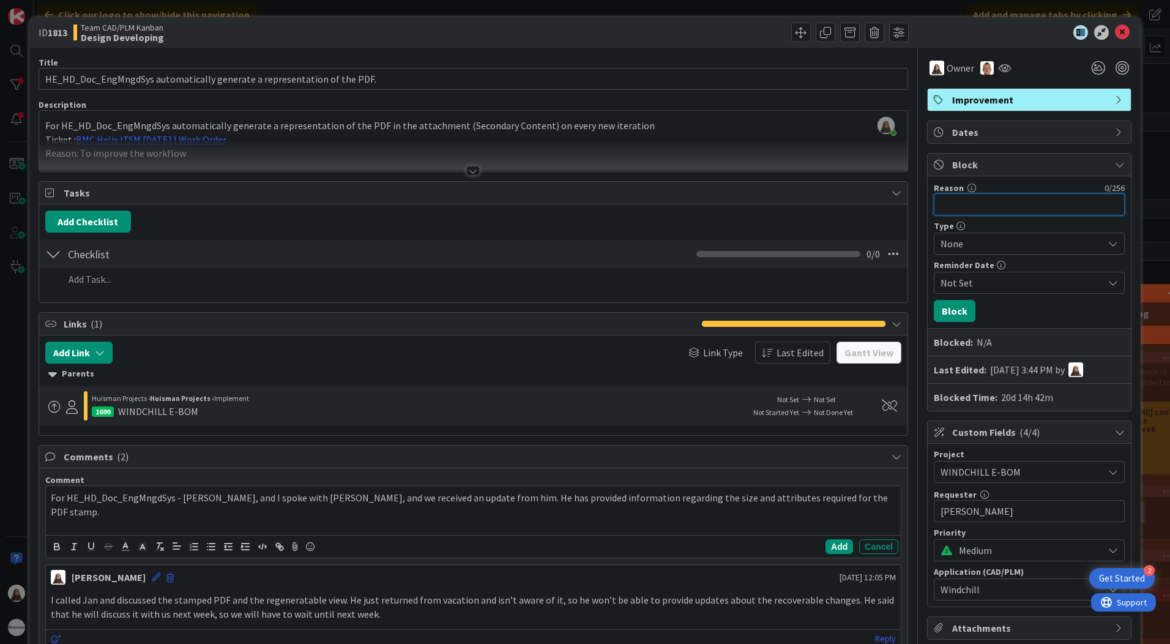
click at [935, 203] on input "Reason" at bounding box center [1029, 204] width 191 height 22
click at [972, 204] on input "Reason" at bounding box center [1029, 204] width 191 height 22
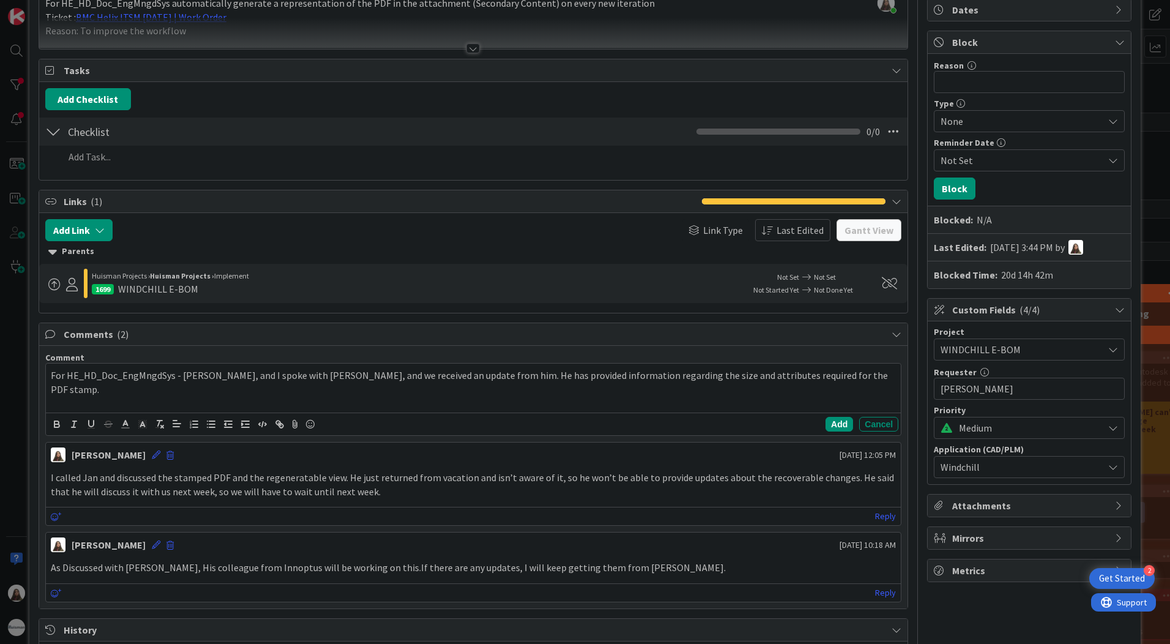
click at [956, 247] on b "Last Edited:" at bounding box center [960, 247] width 53 height 15
click at [973, 275] on b "Blocked Time:" at bounding box center [966, 274] width 64 height 15
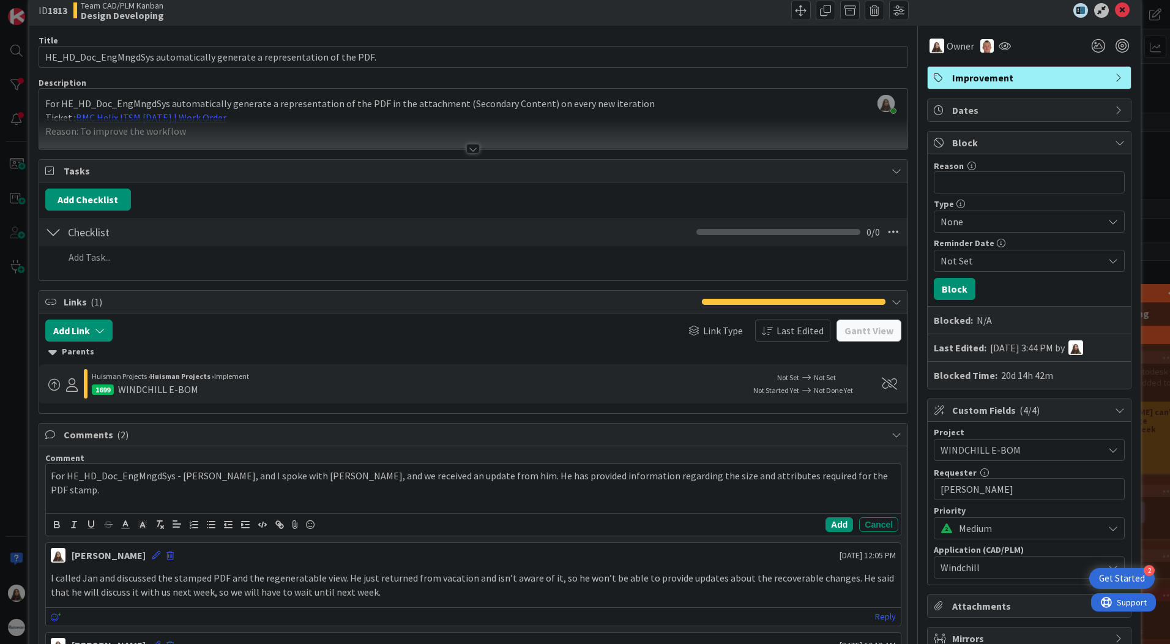
scroll to position [0, 0]
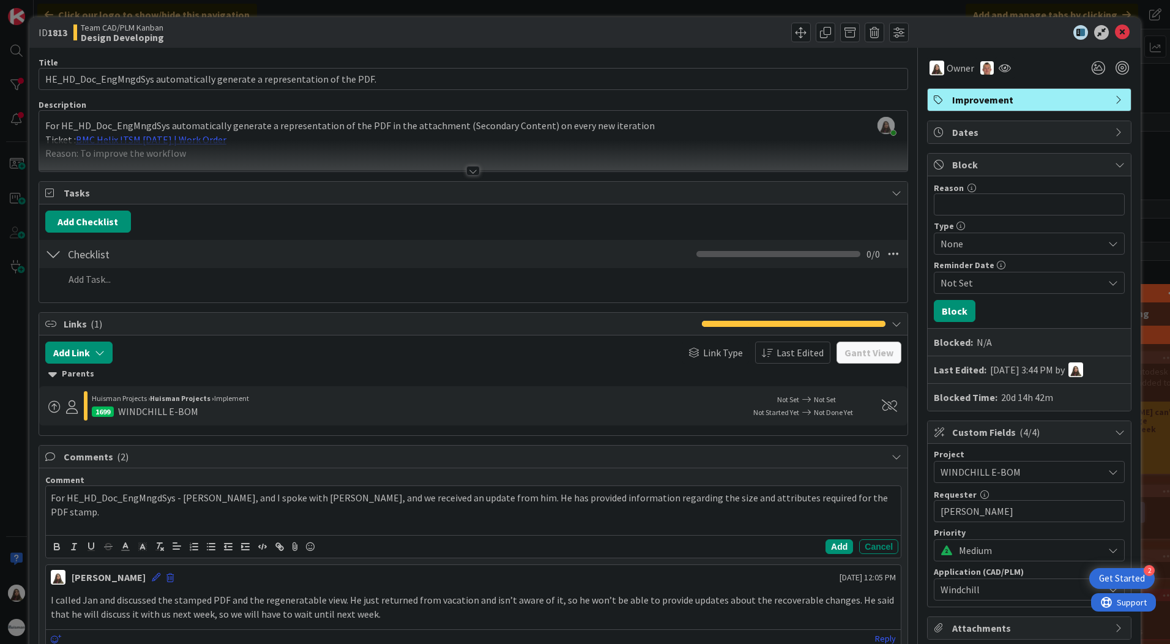
click at [1000, 365] on div "[DATE] 3:44 PM by" at bounding box center [1036, 369] width 93 height 15
click at [951, 281] on span "Not Set" at bounding box center [1021, 282] width 163 height 15
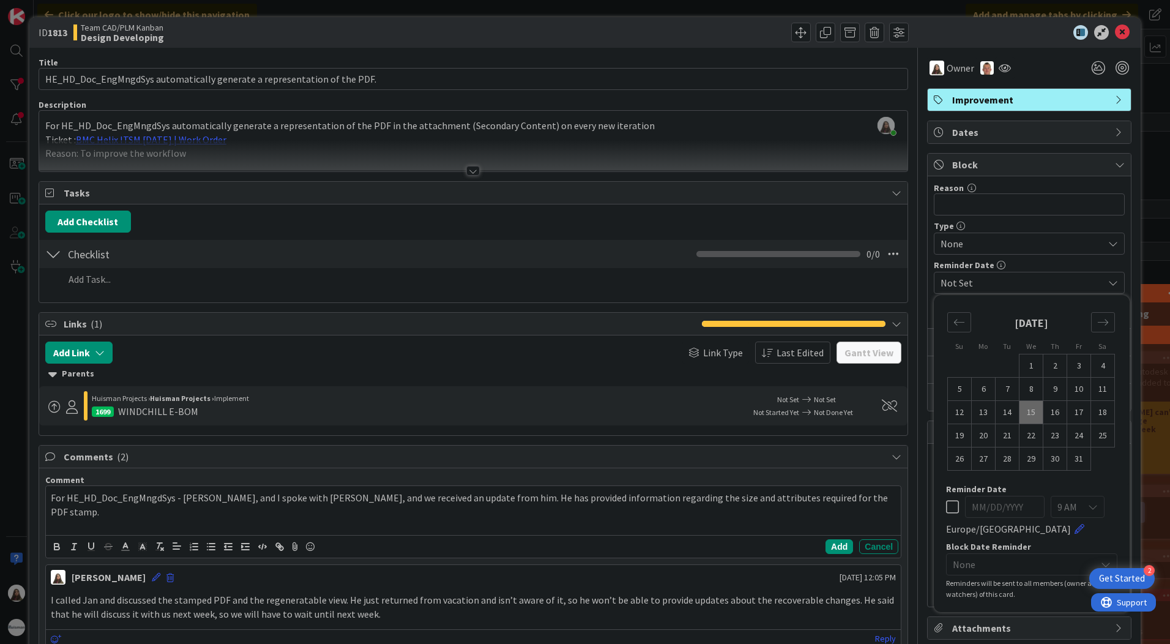
click at [962, 234] on div "None" at bounding box center [1029, 243] width 191 height 22
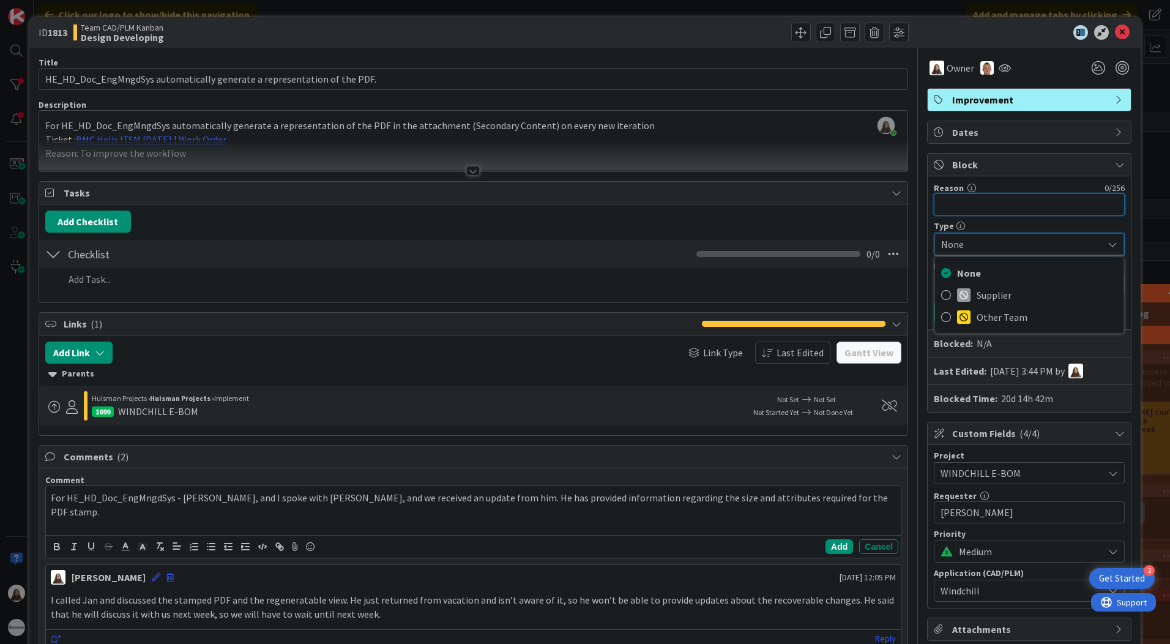
click at [964, 200] on input "Reason" at bounding box center [1029, 204] width 191 height 22
click at [1120, 28] on icon at bounding box center [1122, 32] width 15 height 15
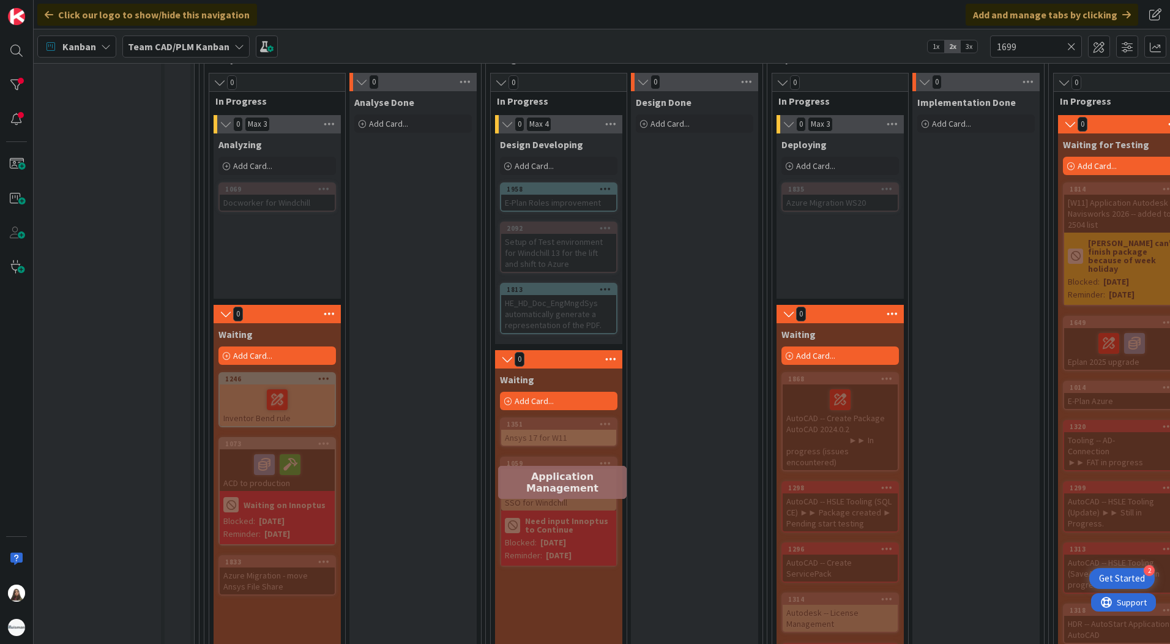
scroll to position [702, 4]
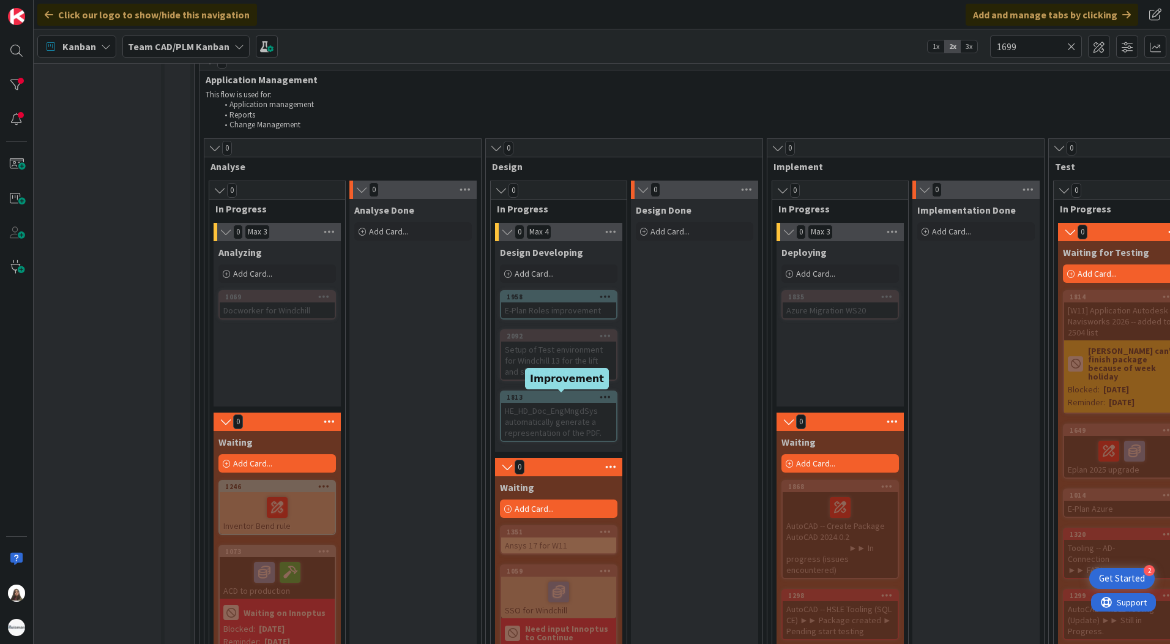
click at [539, 395] on div "1813" at bounding box center [562, 397] width 110 height 9
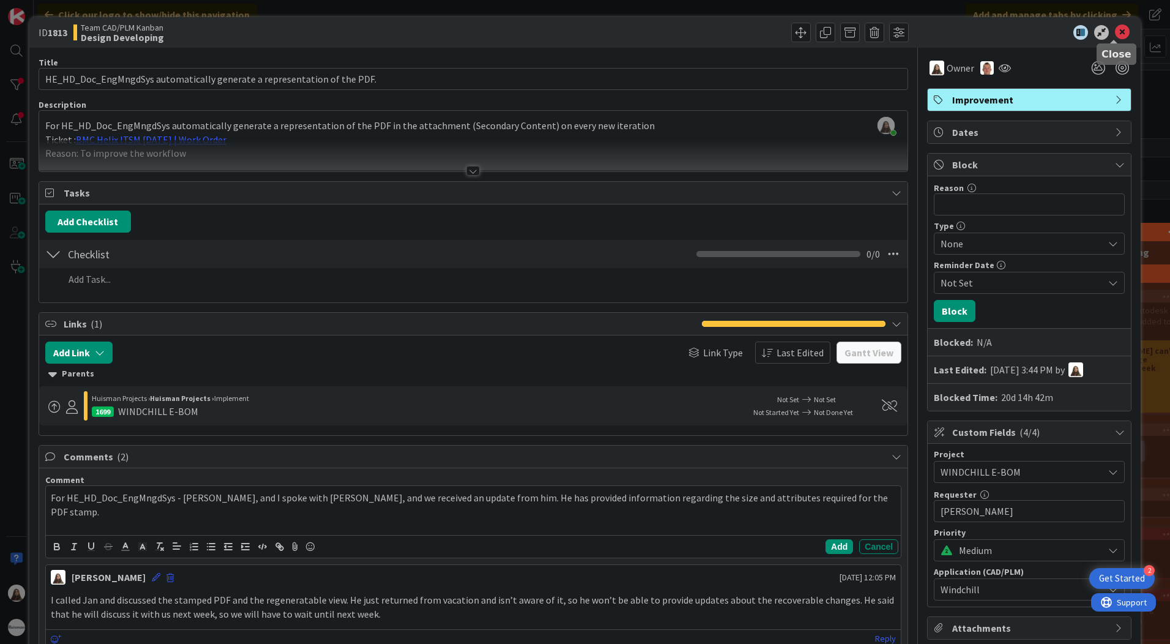
click at [1119, 28] on icon at bounding box center [1122, 32] width 15 height 15
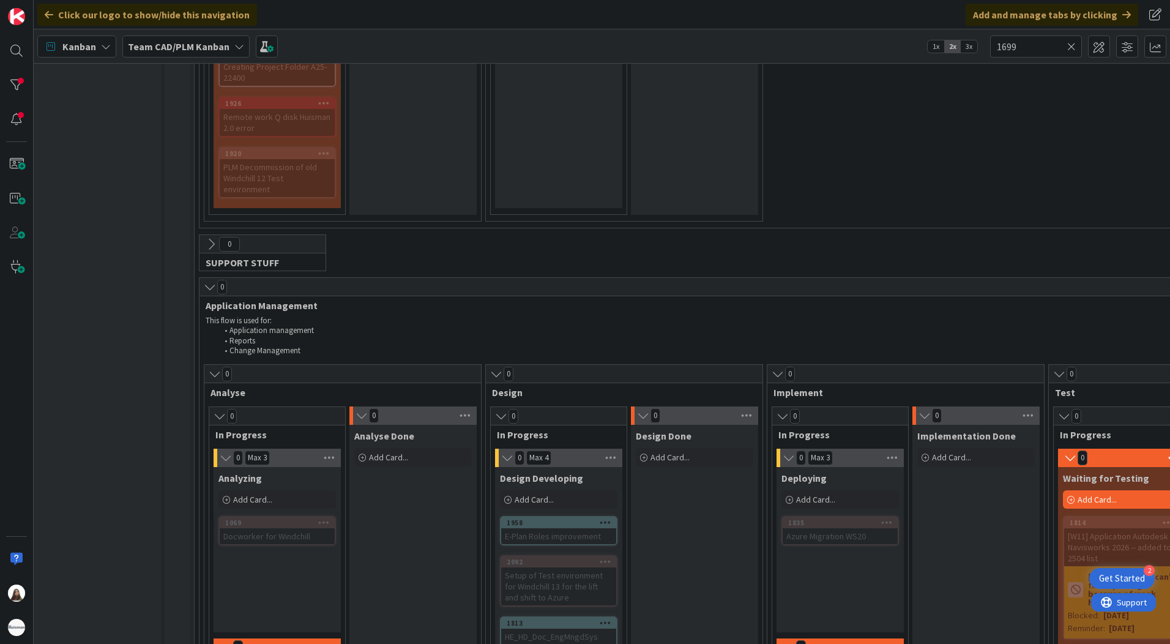
scroll to position [458, 4]
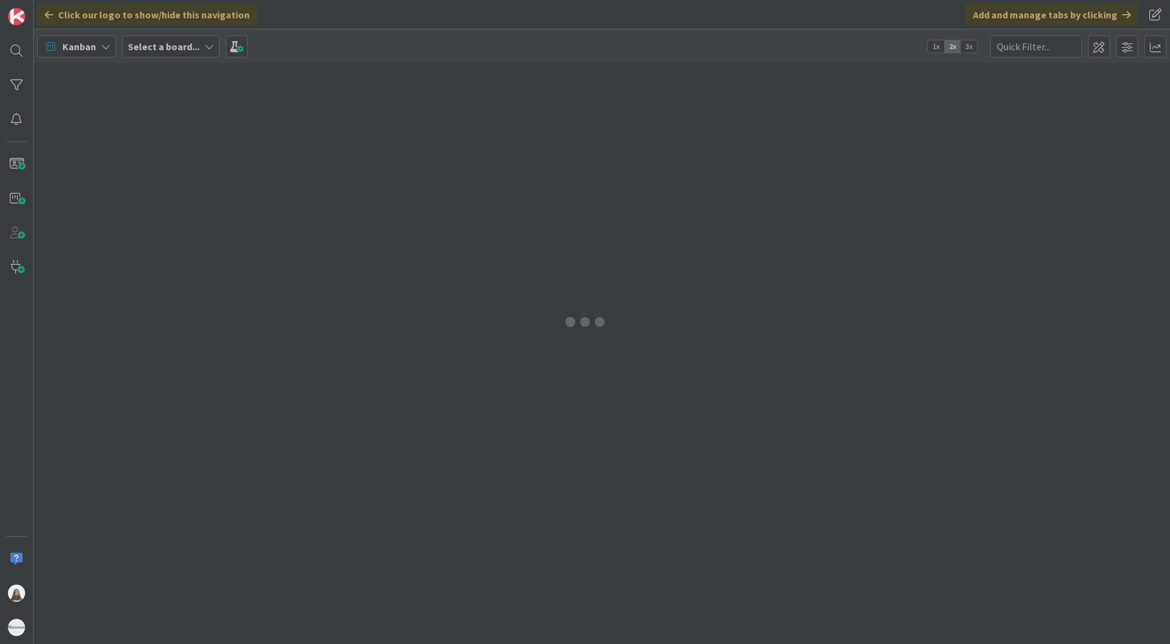
type input "1699"
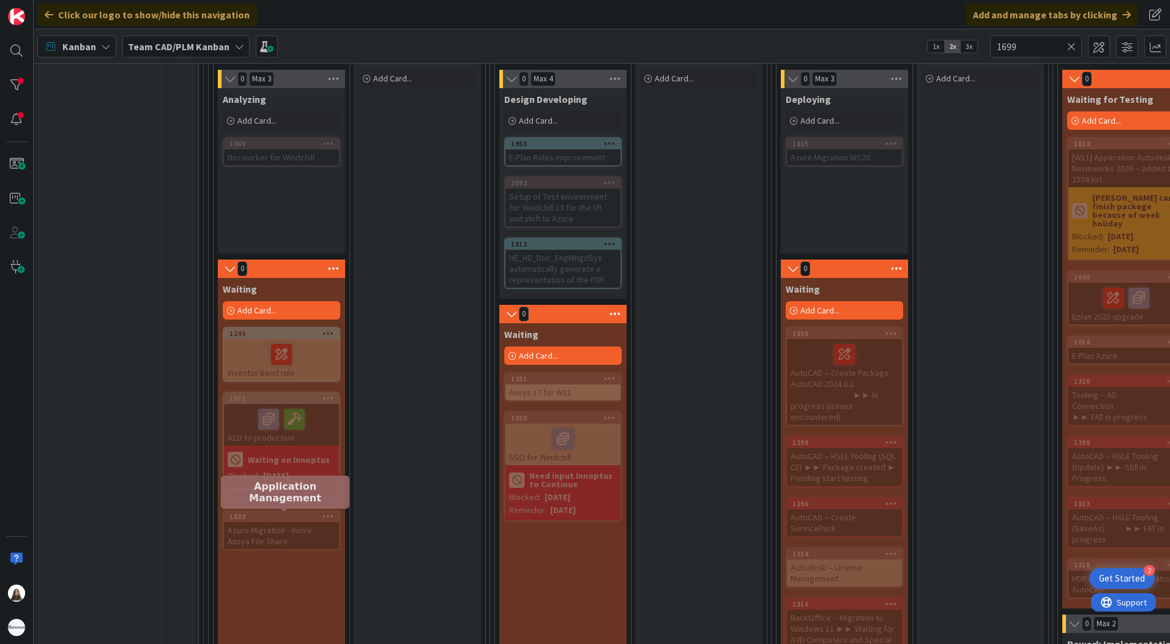
scroll to position [857, 0]
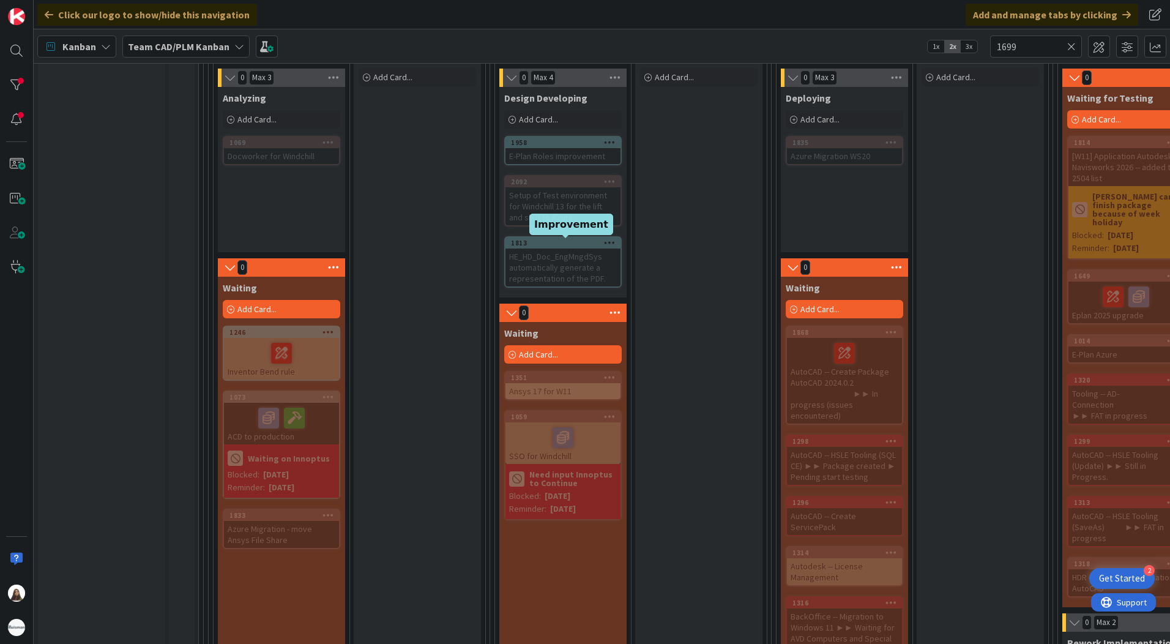
click at [556, 239] on div "1813" at bounding box center [566, 243] width 110 height 9
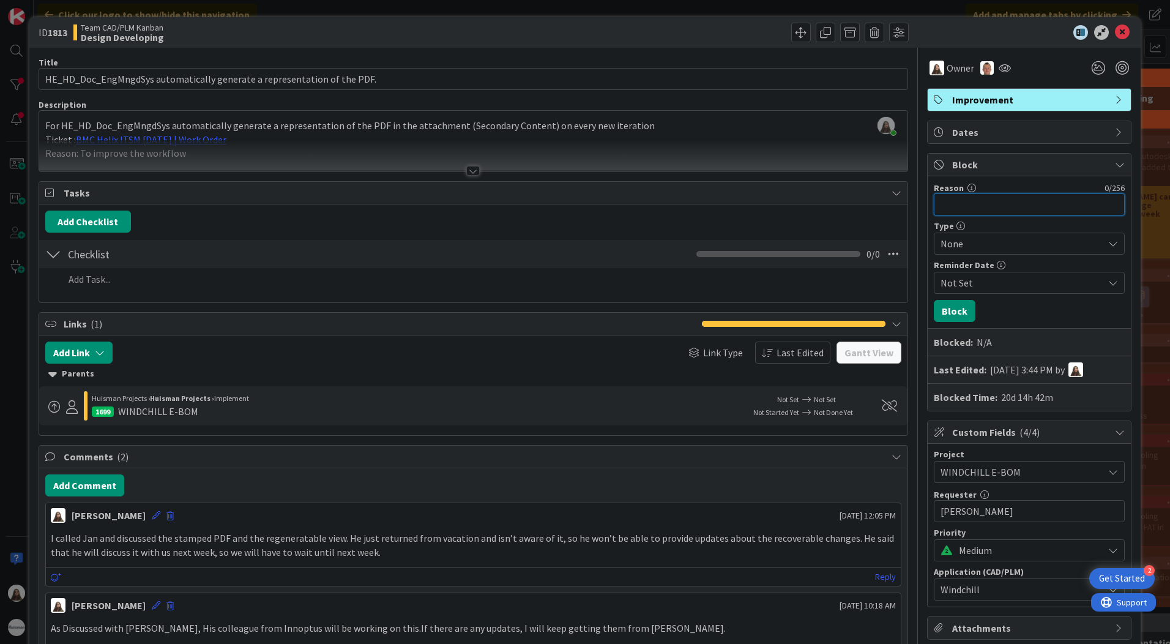
click at [963, 202] on input "Reason" at bounding box center [1029, 204] width 191 height 22
click at [1109, 169] on div "Block" at bounding box center [1029, 165] width 203 height 23
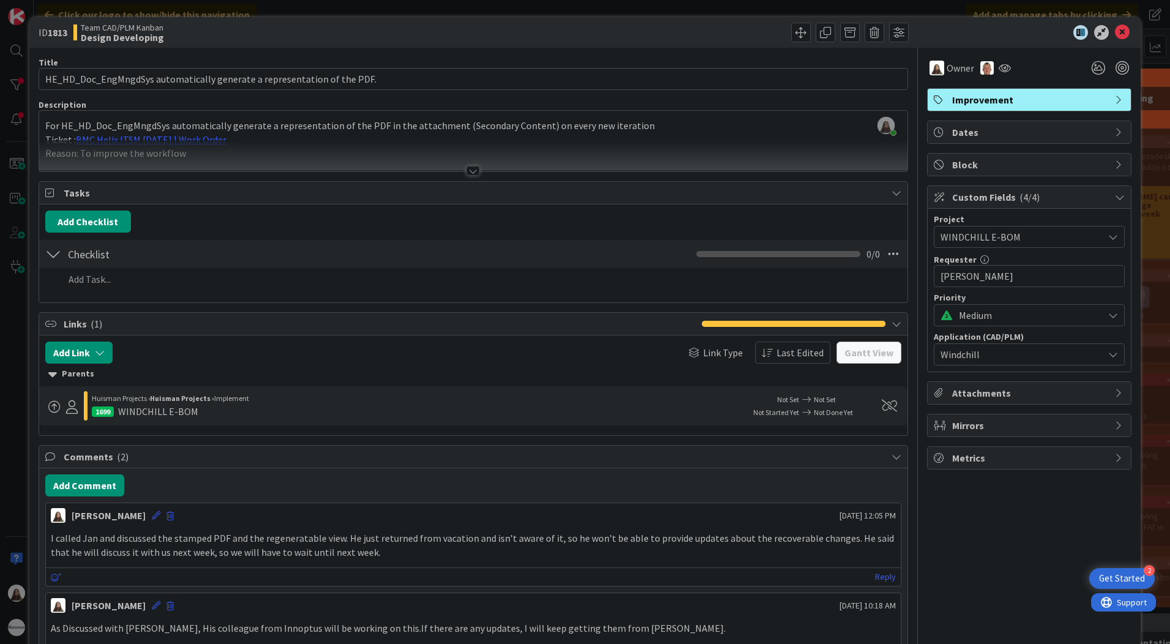
click at [1109, 169] on div "Block" at bounding box center [1029, 165] width 203 height 22
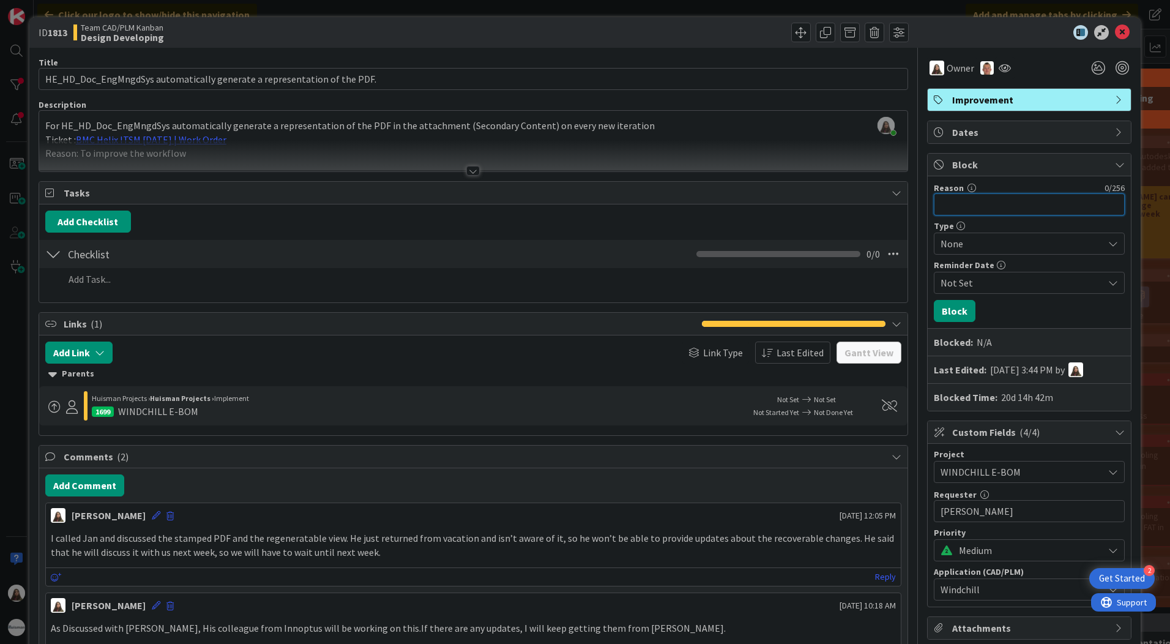
click at [934, 204] on input "Reason" at bounding box center [1029, 204] width 191 height 22
click at [953, 207] on input "Reason" at bounding box center [1029, 204] width 191 height 22
paste input "I will be out of the office from [DATE] through [DATE]"
click at [1087, 206] on input "I will be out of the office from [DATE] through [DATE]" at bounding box center [1029, 204] width 191 height 22
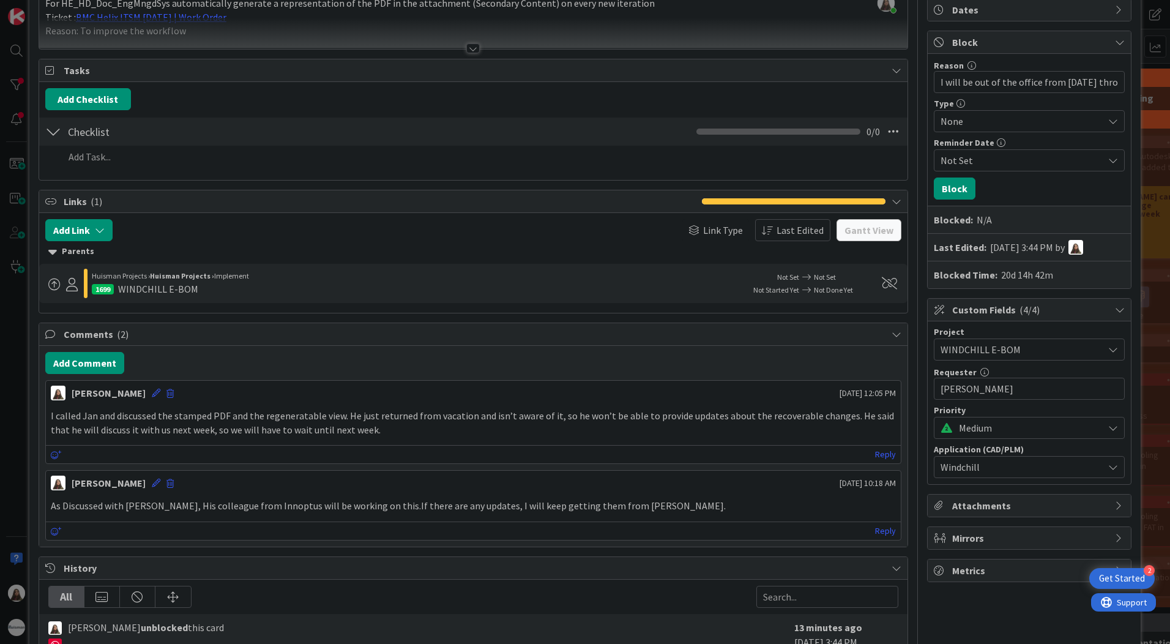
scroll to position [0, 0]
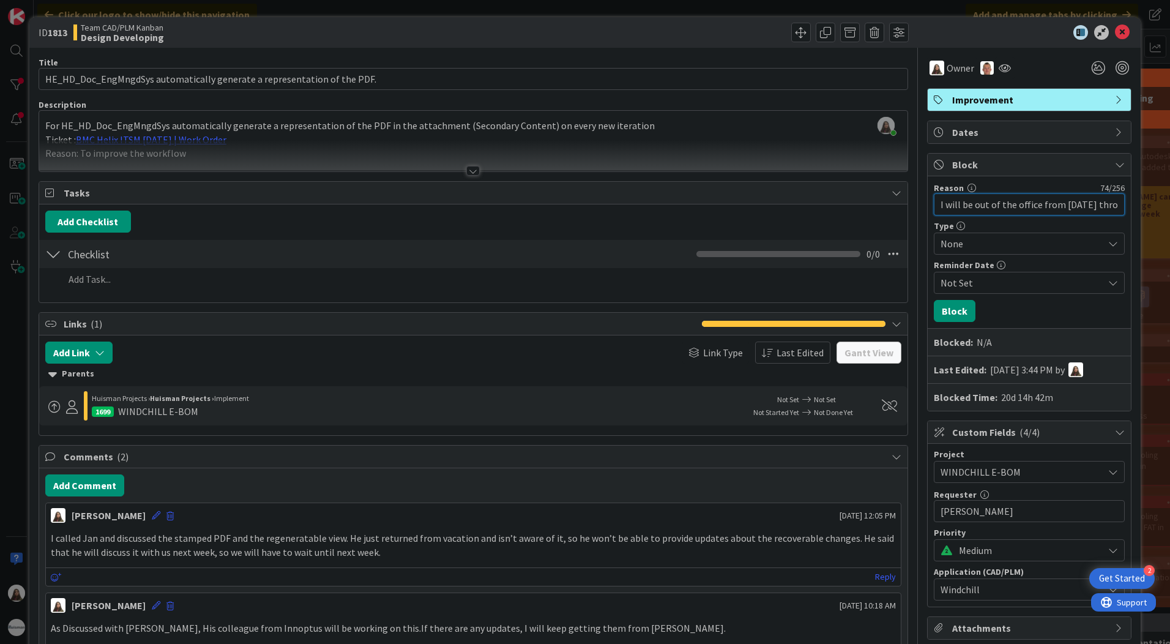
click at [1107, 207] on input "I will be out of the office from [DATE] through [DATE]" at bounding box center [1029, 204] width 191 height 22
type input "I will be out of the office from [DATE] through [DATE]"
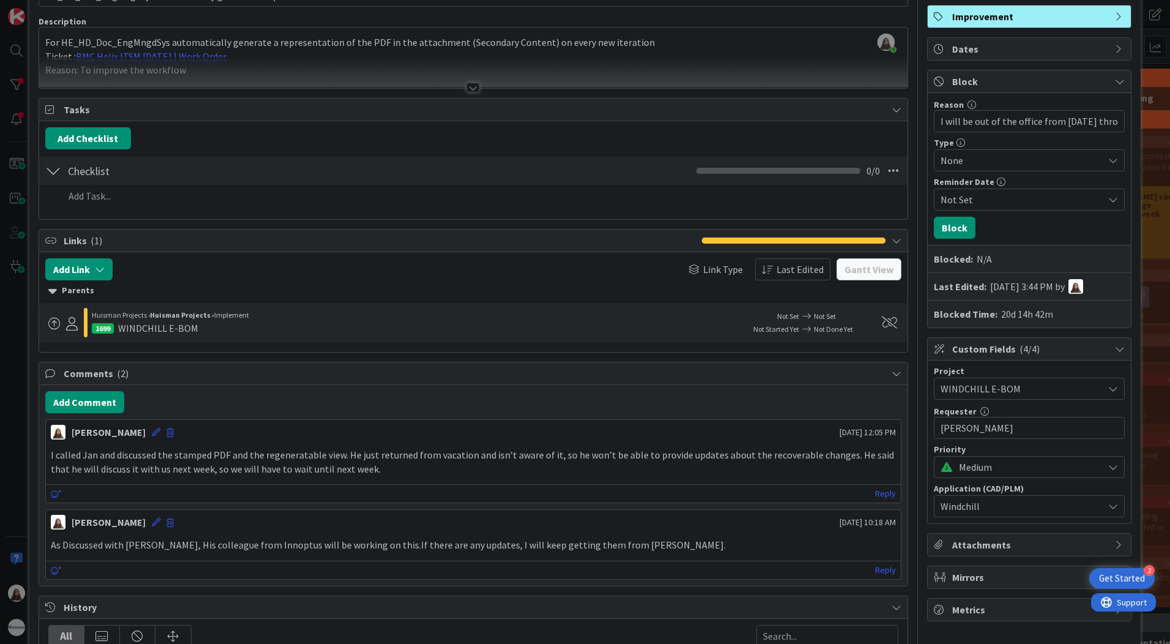
scroll to position [61, 0]
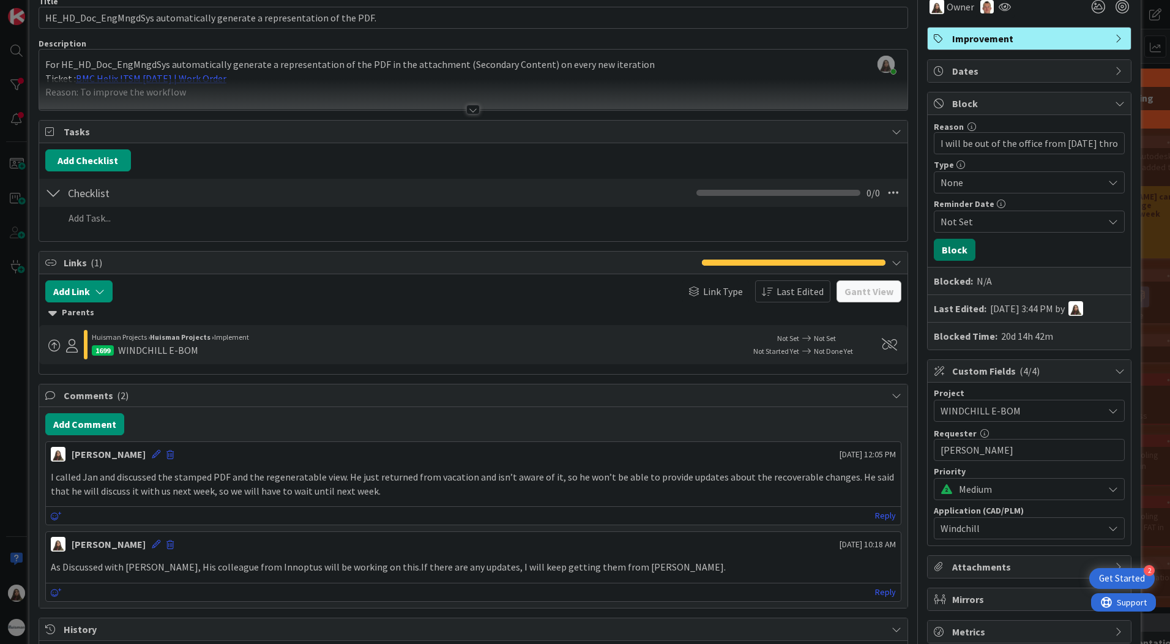
click at [948, 252] on button "Block" at bounding box center [955, 250] width 42 height 22
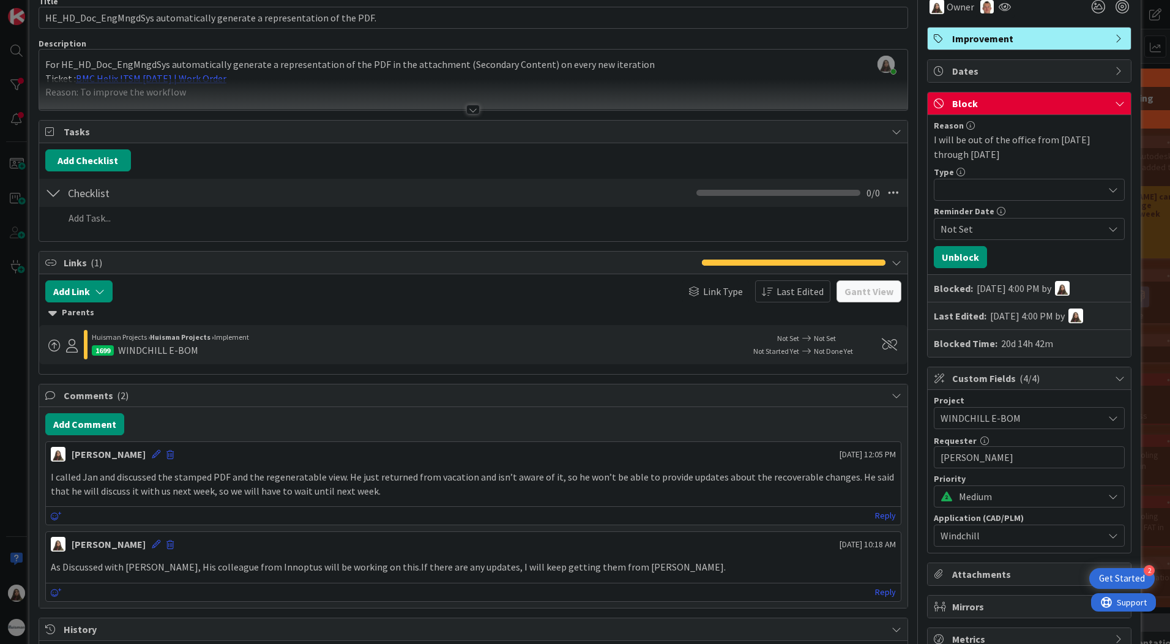
click at [1108, 229] on icon at bounding box center [1113, 229] width 10 height 10
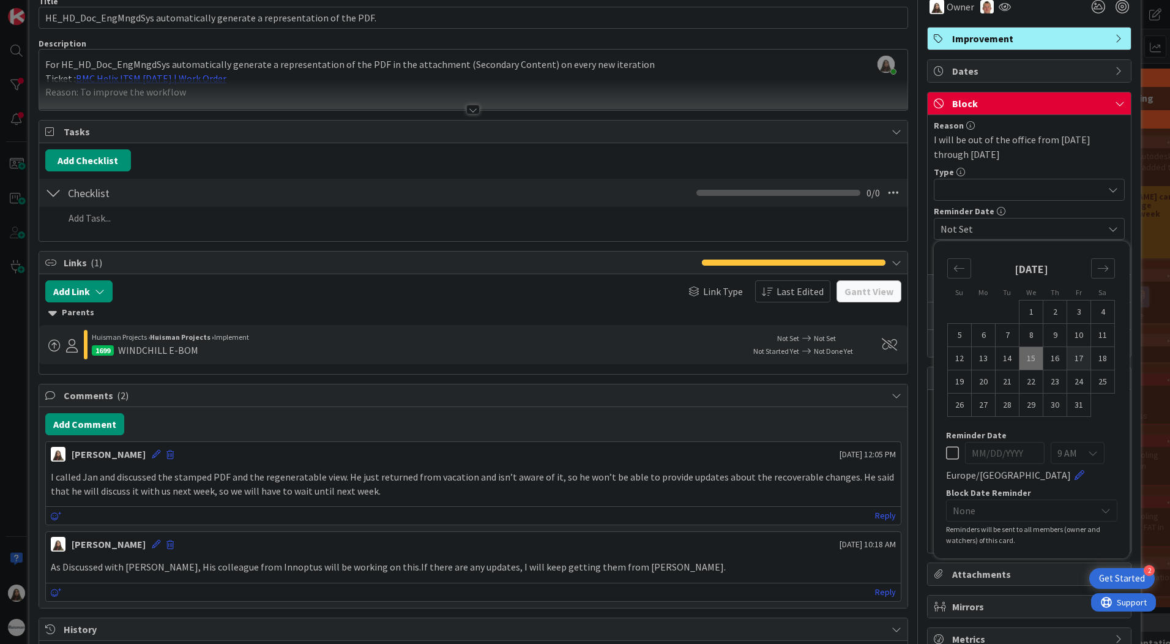
click at [1069, 359] on td "17" at bounding box center [1079, 358] width 24 height 23
type input "[DATE]"
click at [1101, 510] on icon at bounding box center [1106, 510] width 10 height 10
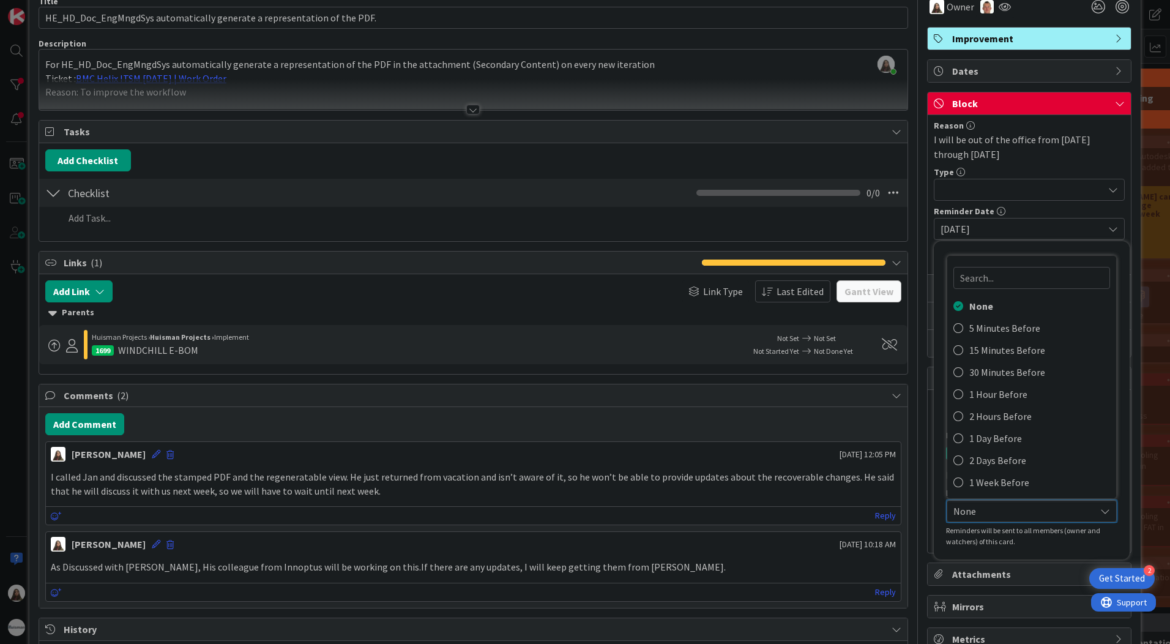
click at [1101, 510] on div "None" at bounding box center [1031, 511] width 170 height 22
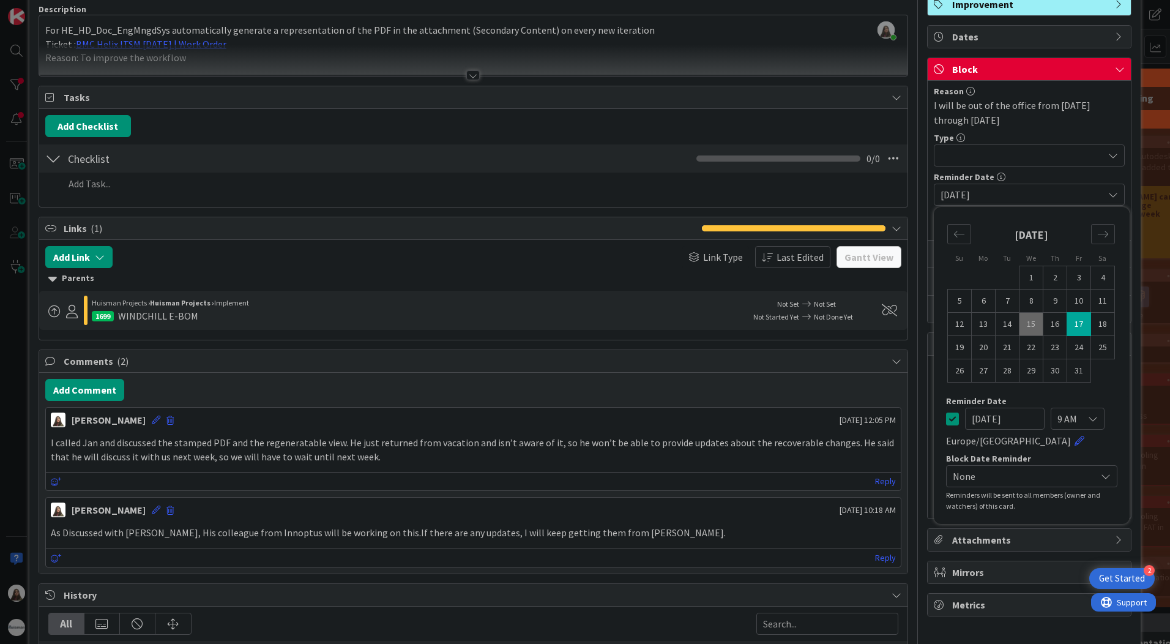
scroll to position [0, 0]
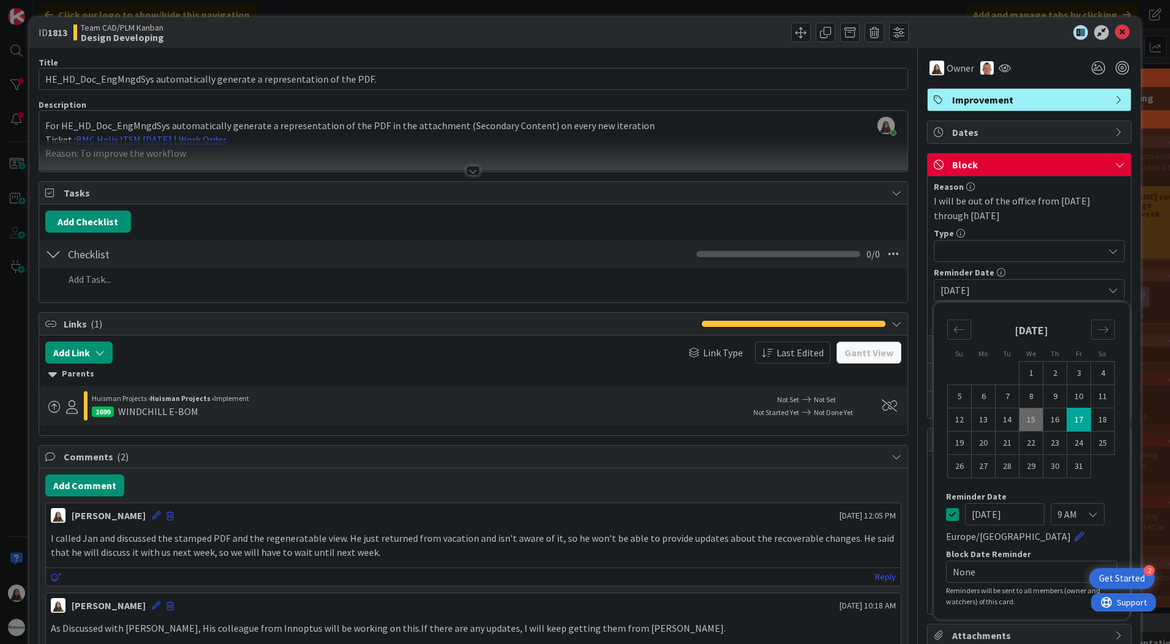
click at [1108, 247] on icon at bounding box center [1113, 251] width 10 height 10
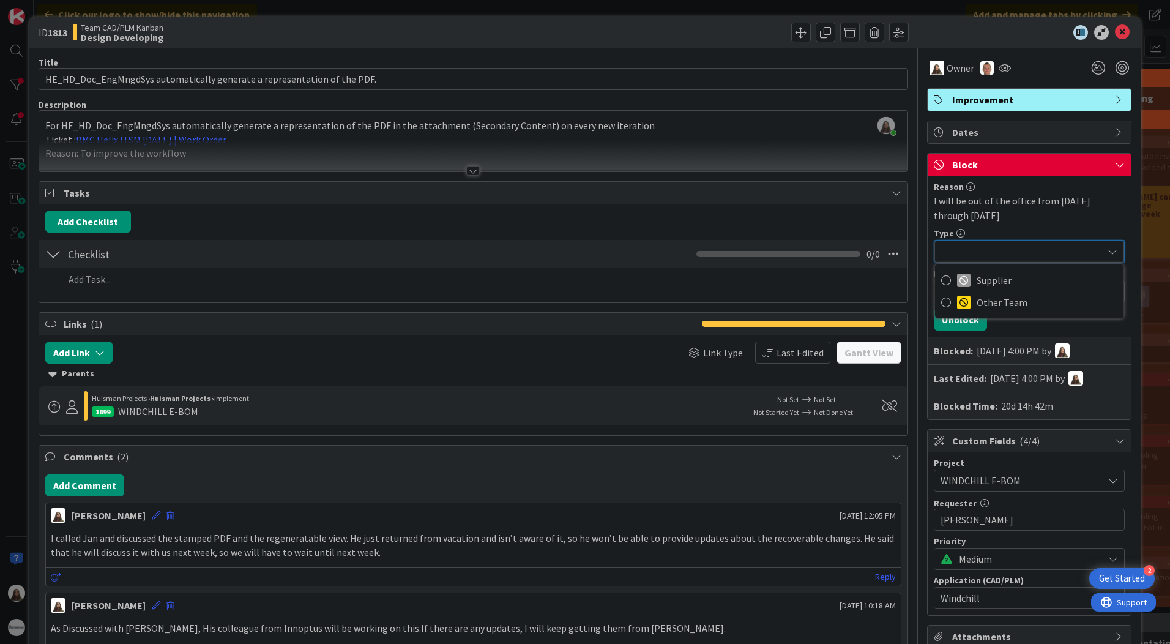
click at [1107, 247] on icon at bounding box center [1112, 252] width 10 height 10
drag, startPoint x: 1082, startPoint y: 199, endPoint x: 1112, endPoint y: 200, distance: 30.0
click at [1112, 200] on div "I will be out of the office from [DATE] through [DATE]" at bounding box center [1029, 207] width 191 height 29
drag, startPoint x: 1112, startPoint y: 200, endPoint x: 919, endPoint y: 201, distance: 193.3
click at [928, 201] on div "Reason I will be out of the office from [DATE] through [DATE] Type Supplier Oth…" at bounding box center [1029, 297] width 203 height 242
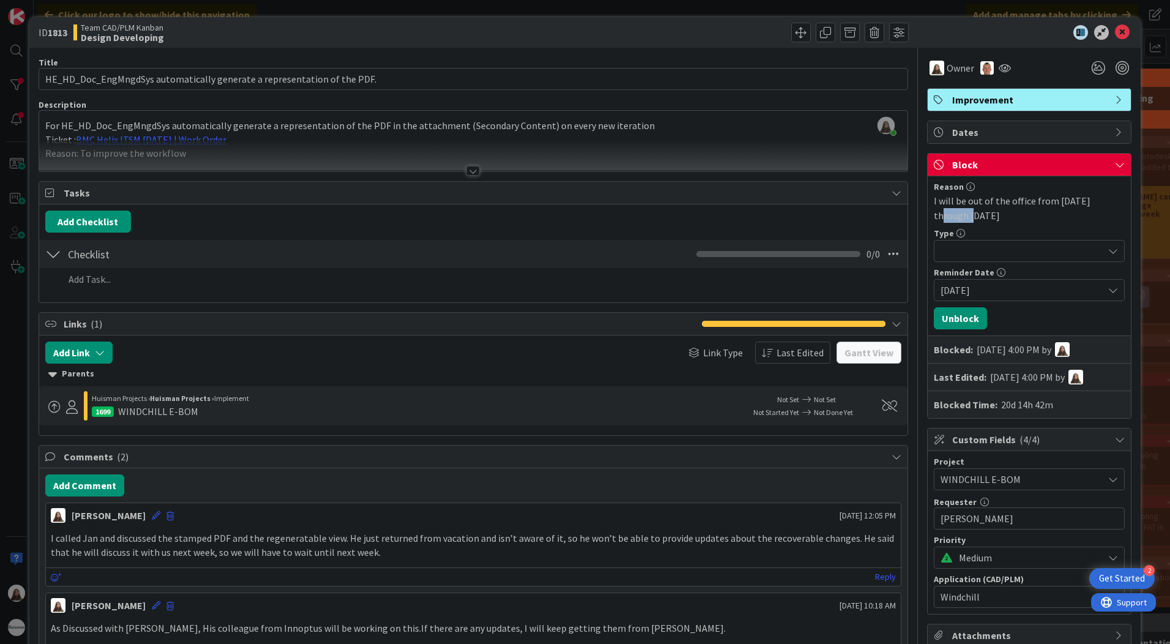
click at [1019, 214] on div "I will be out of the office from [DATE] through [DATE]" at bounding box center [1029, 207] width 191 height 29
drag, startPoint x: 1016, startPoint y: 214, endPoint x: 918, endPoint y: 201, distance: 98.2
click at [928, 201] on div "Reason I will be out of the office from [DATE] through [DATE] Type Supplier Oth…" at bounding box center [1029, 297] width 203 height 242
drag, startPoint x: 918, startPoint y: 201, endPoint x: 961, endPoint y: 188, distance: 44.5
click at [966, 188] on icon at bounding box center [970, 186] width 9 height 9
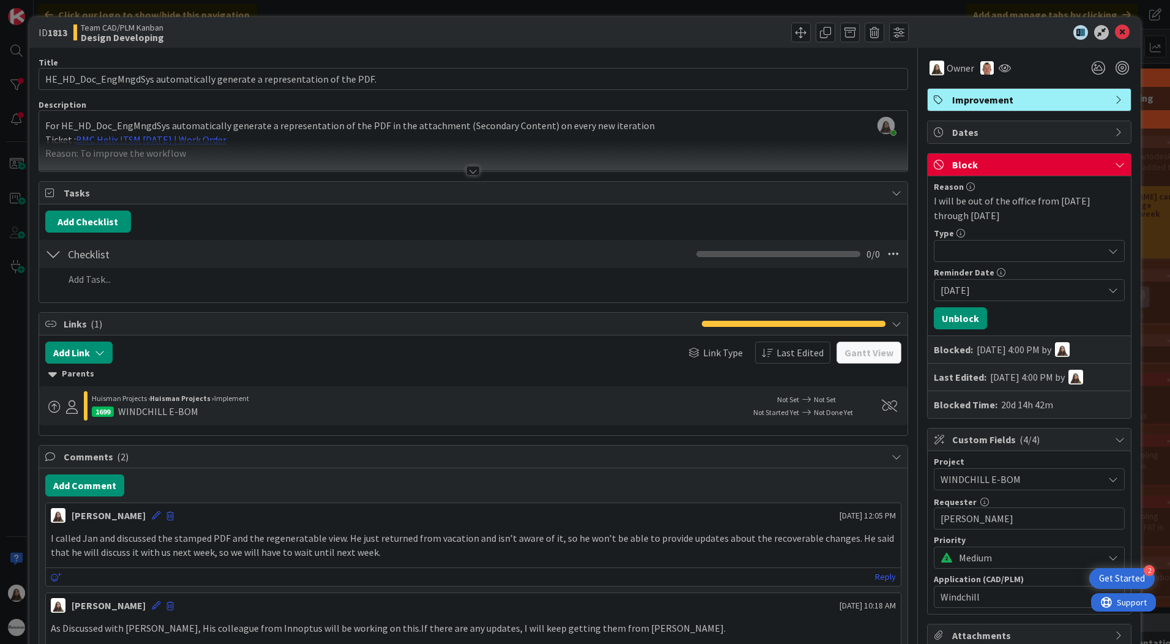
click at [1117, 166] on div "Block" at bounding box center [1029, 165] width 203 height 23
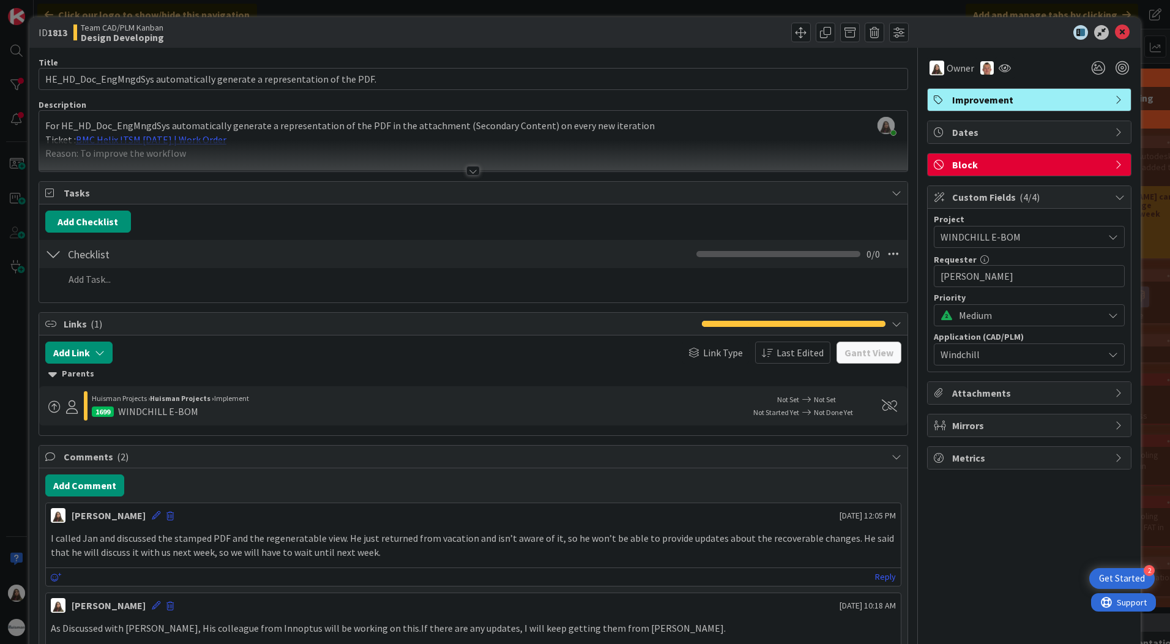
click at [1117, 166] on div "Block" at bounding box center [1029, 165] width 203 height 22
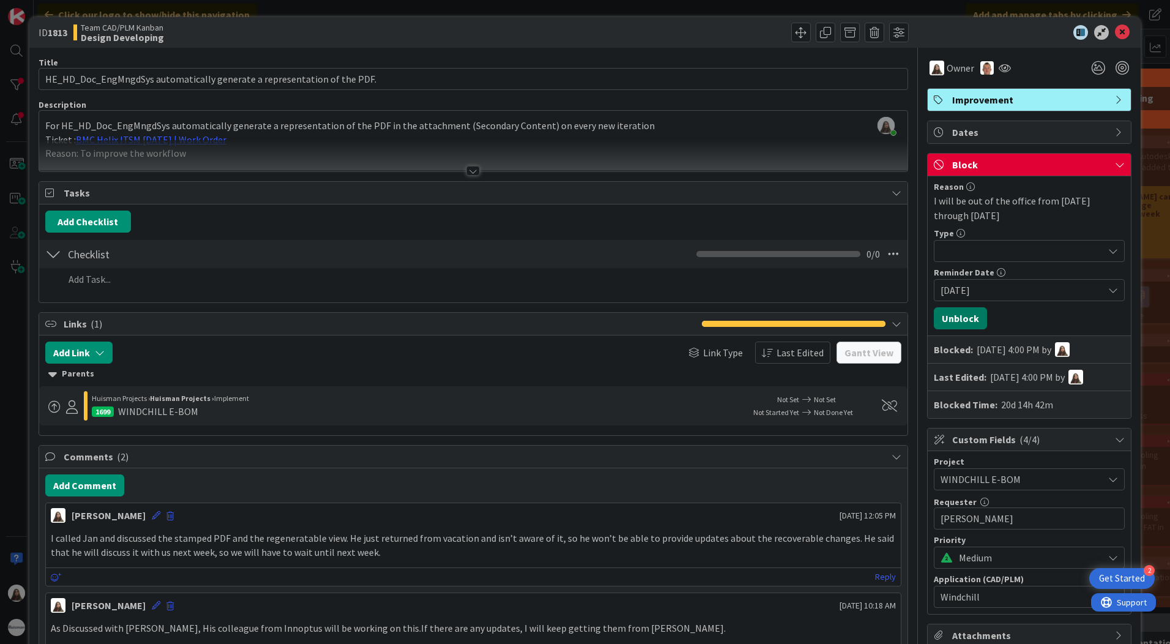
click at [948, 311] on button "Unblock" at bounding box center [960, 318] width 53 height 22
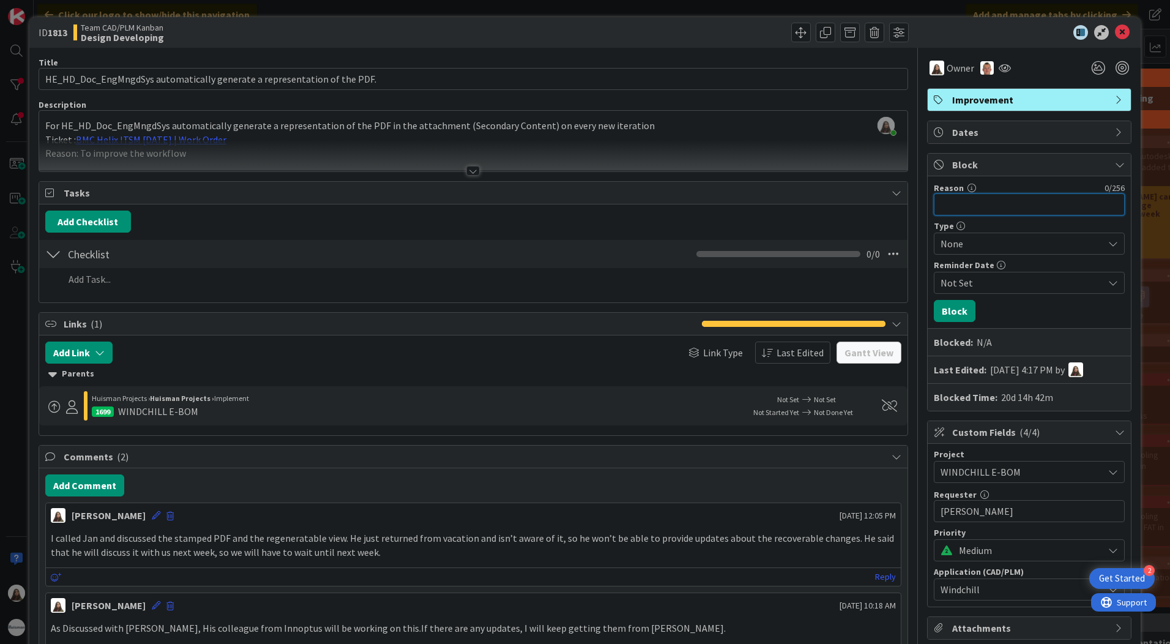
click at [953, 200] on input "Reason" at bounding box center [1029, 204] width 191 height 22
paste input "I will be on vacation leave through [DATE]"
type input "I will be on vacation leave through [DATE]"
click at [946, 313] on button "Block" at bounding box center [955, 311] width 42 height 22
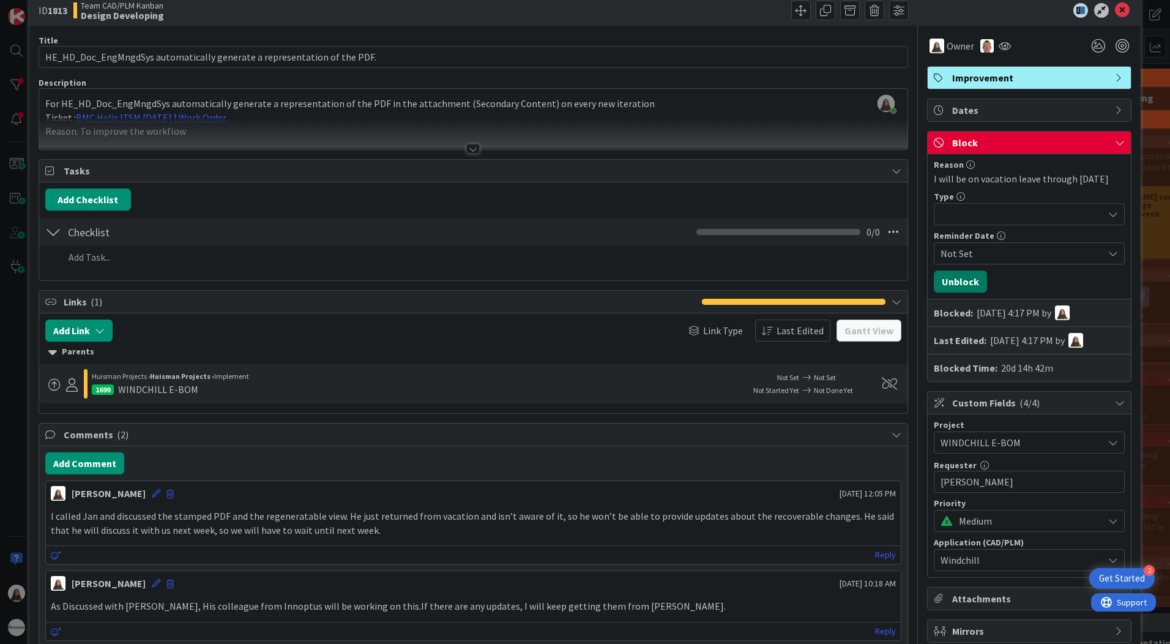
scroll to position [0, 0]
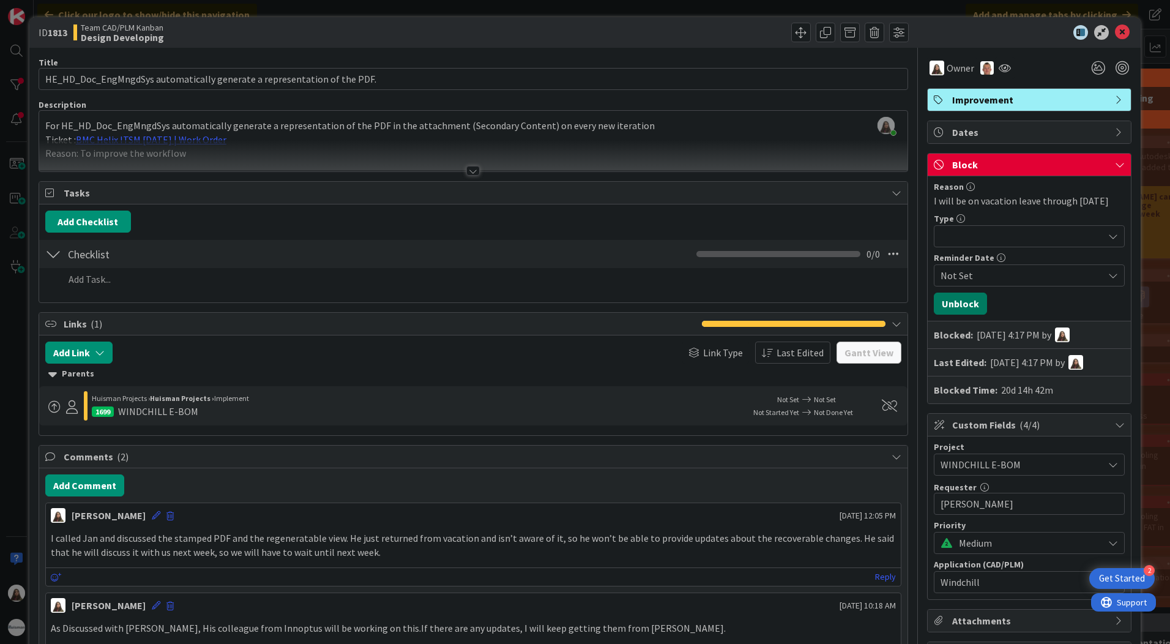
drag, startPoint x: 959, startPoint y: 318, endPoint x: 956, endPoint y: 299, distance: 19.1
click at [959, 314] on button "Unblock" at bounding box center [960, 303] width 53 height 22
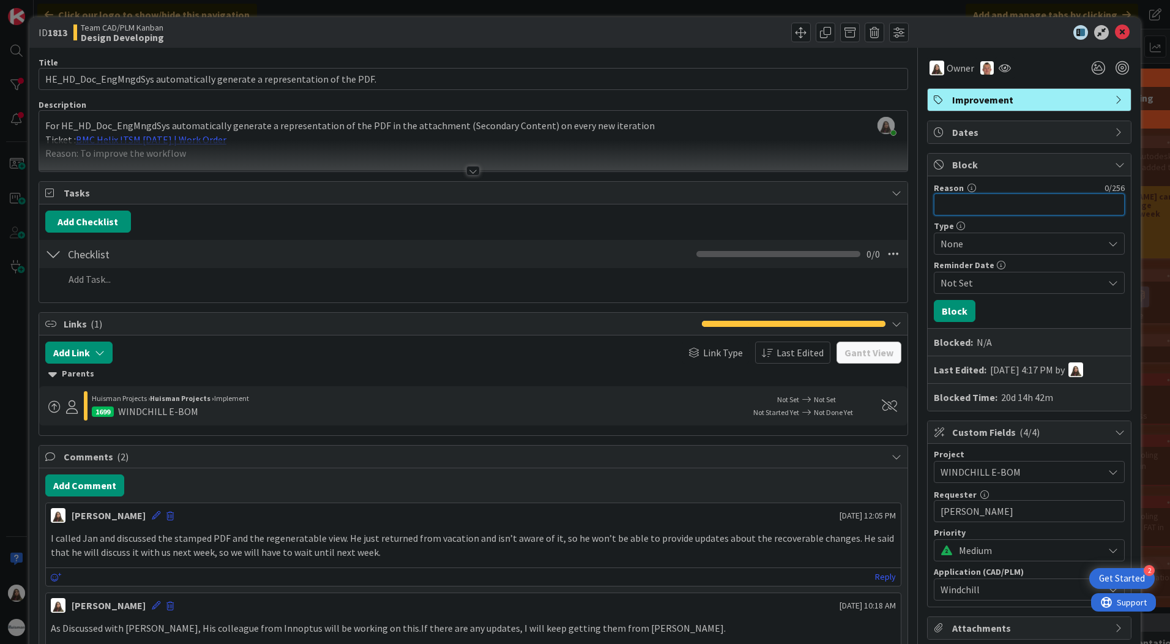
click at [941, 200] on input "Reason" at bounding box center [1029, 204] width 191 height 22
paste input "I will be on vacation leave from [DATE] to [DATE]"
click at [1014, 204] on input "I will be on vacation leave from [DATE] to [DATE]" at bounding box center [1029, 204] width 191 height 22
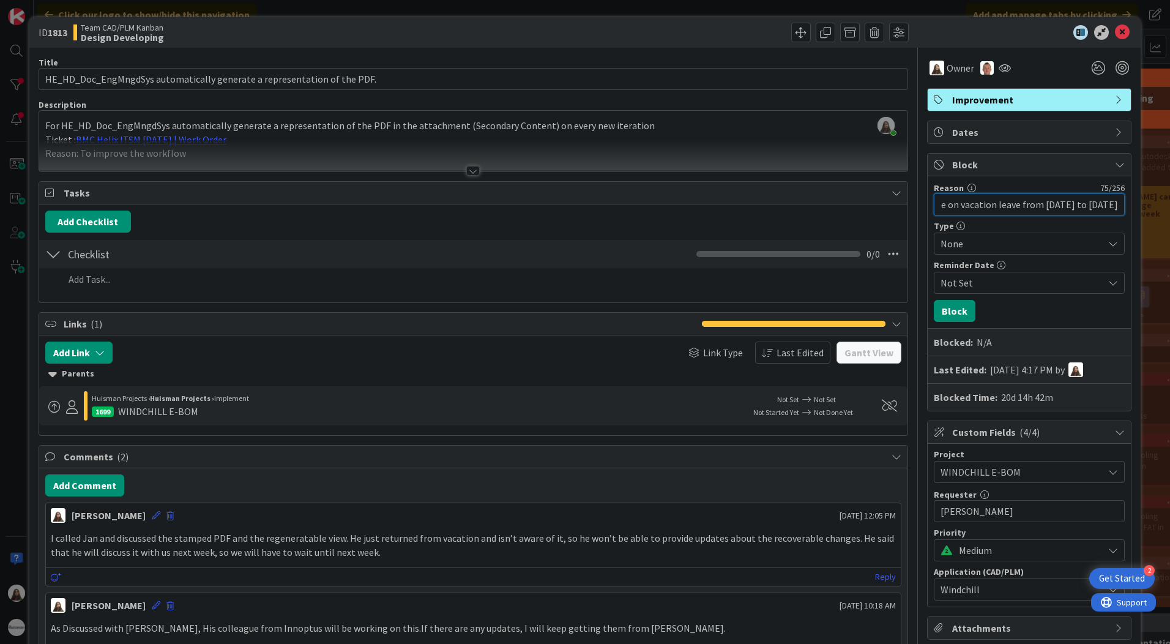
click at [940, 206] on input "I will be on vacation leave from [DATE] to [DATE]" at bounding box center [1029, 204] width 191 height 22
type input "I will be on vacation leave from [DATE] to [DATE]"
click at [939, 307] on button "Block" at bounding box center [955, 311] width 42 height 22
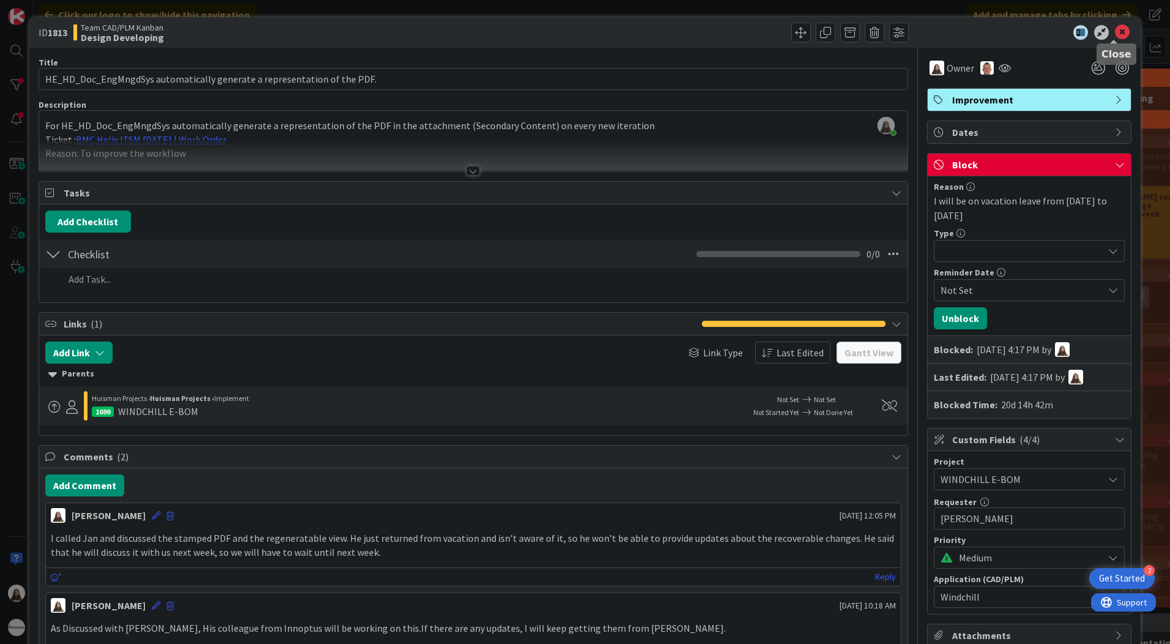
click at [1115, 32] on icon at bounding box center [1122, 32] width 15 height 15
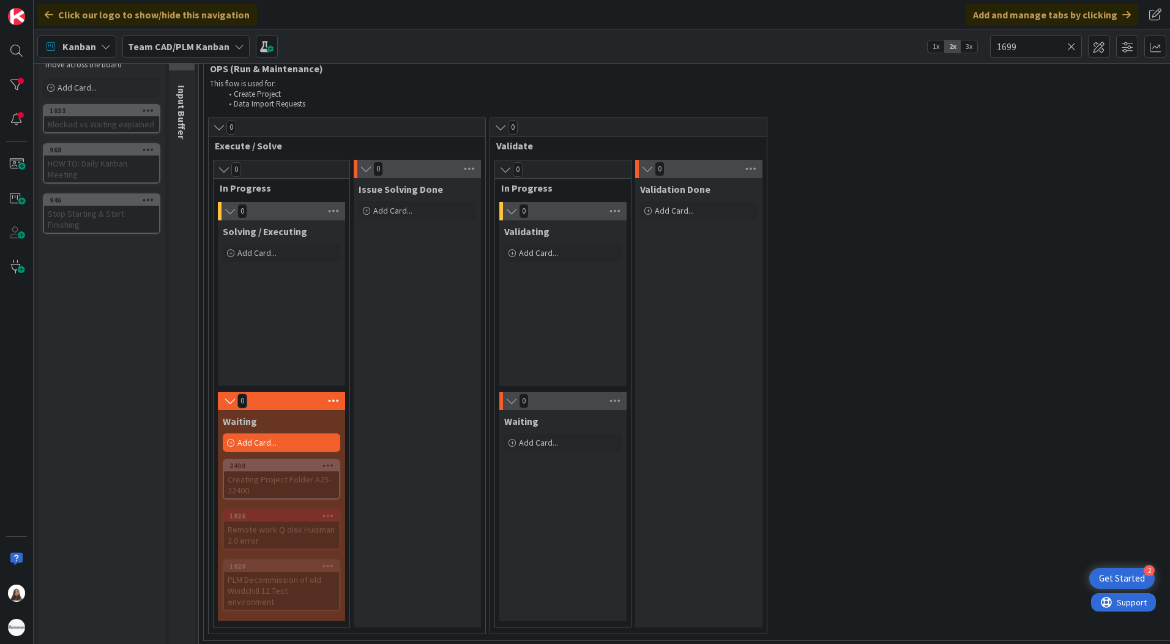
scroll to position [61, 0]
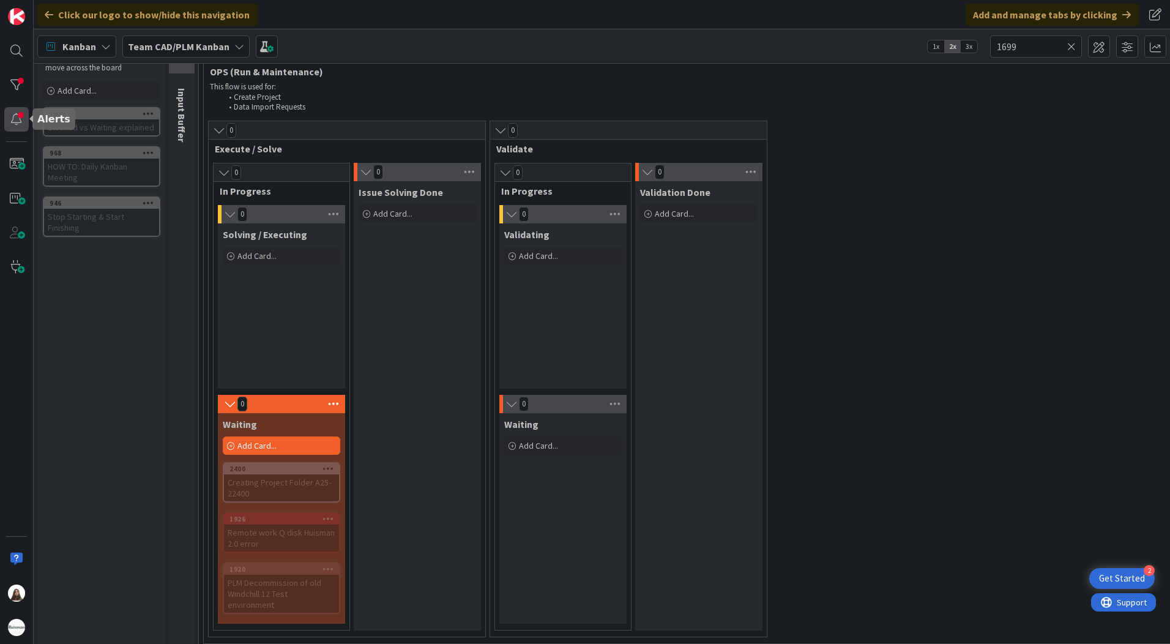
click at [11, 108] on div at bounding box center [16, 119] width 24 height 24
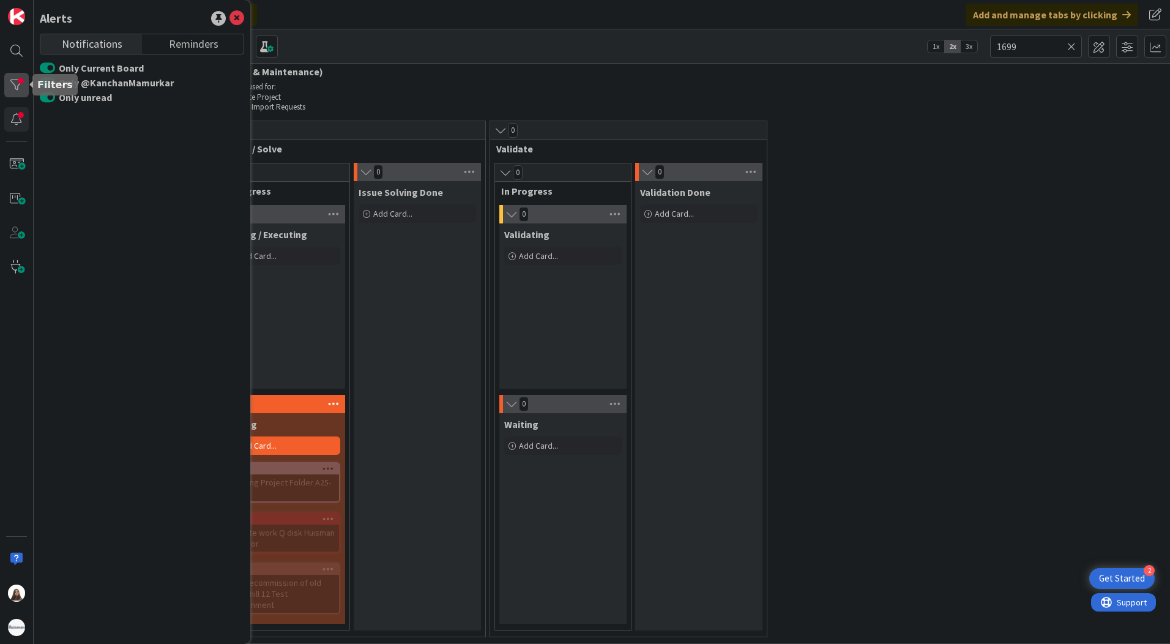
click at [14, 77] on div at bounding box center [16, 85] width 24 height 24
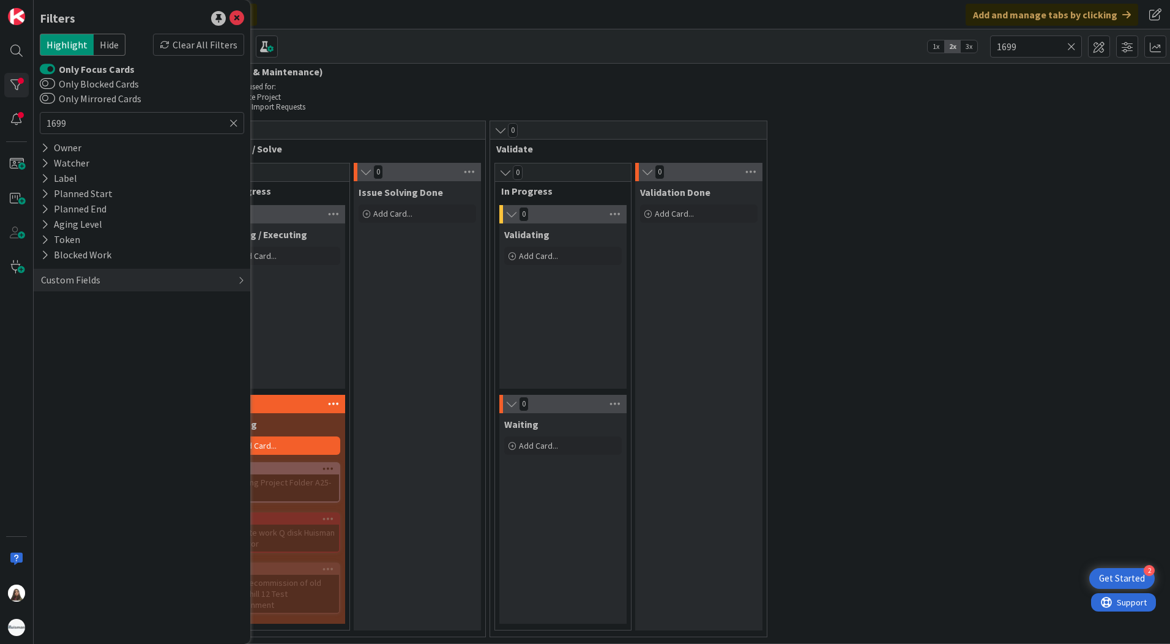
click at [349, 64] on div "0 OPS (Run & Maintenance) This flow is used for: Create Project Data Import Req…" at bounding box center [1050, 79] width 1693 height 70
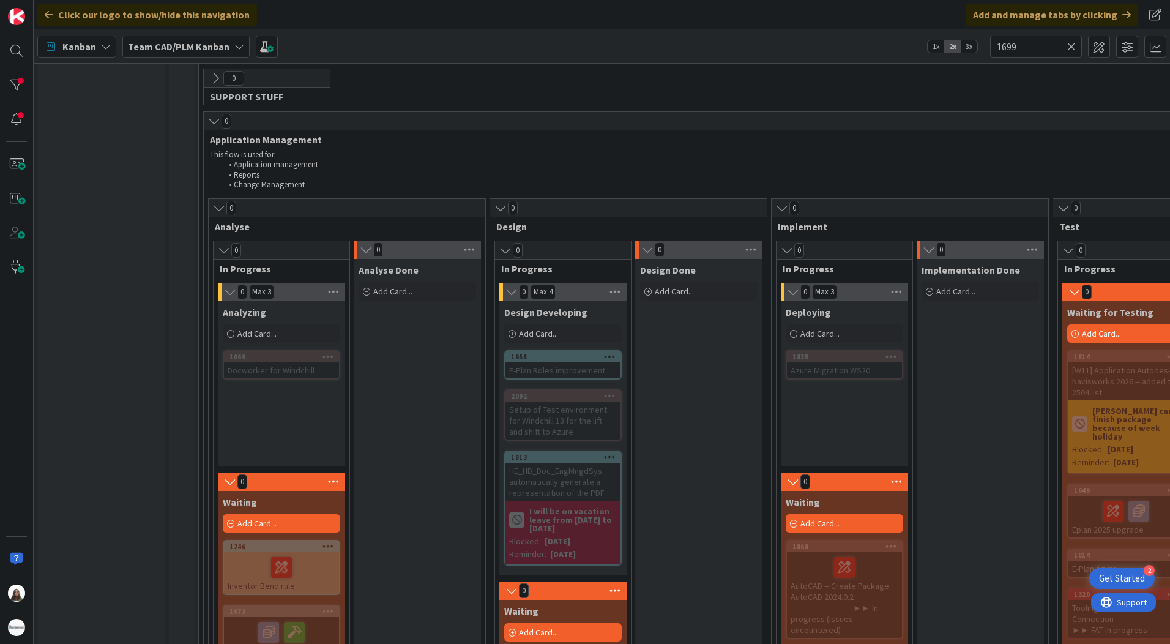
scroll to position [551, 0]
